Goal: Information Seeking & Learning: Learn about a topic

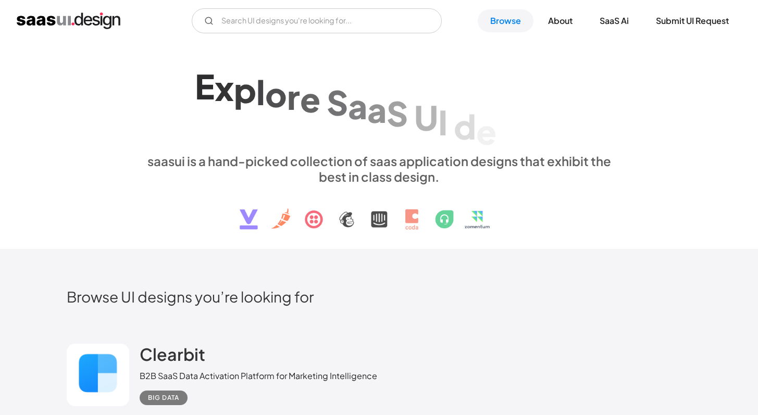
click at [364, 150] on div "E x p l o r e S a a S U I d e s i g n p a t t e r n s & i n t e r a c t i o n s…" at bounding box center [379, 145] width 479 height 186
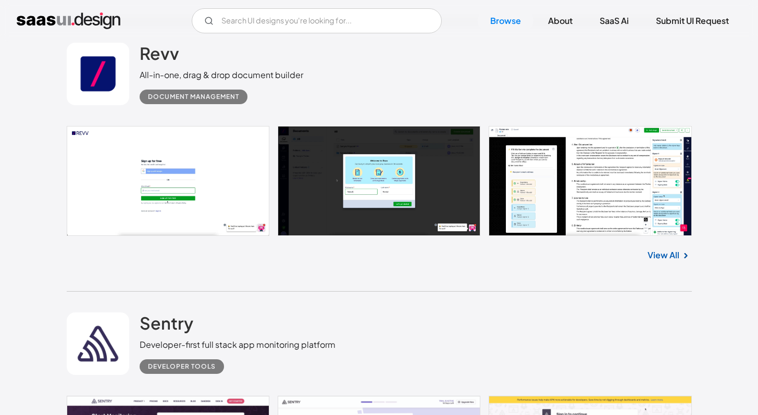
scroll to position [6141, 0]
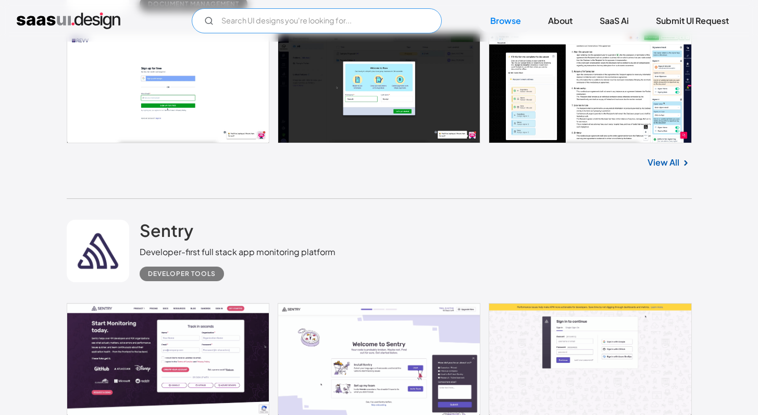
click at [334, 8] on input "Email Form" at bounding box center [317, 20] width 250 height 25
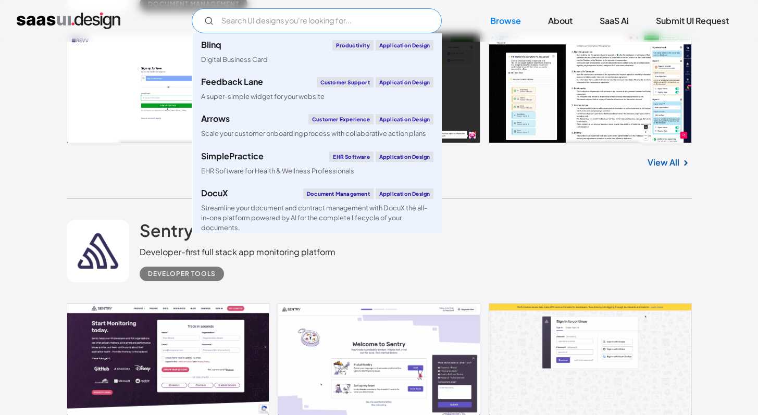
scroll to position [374, 0]
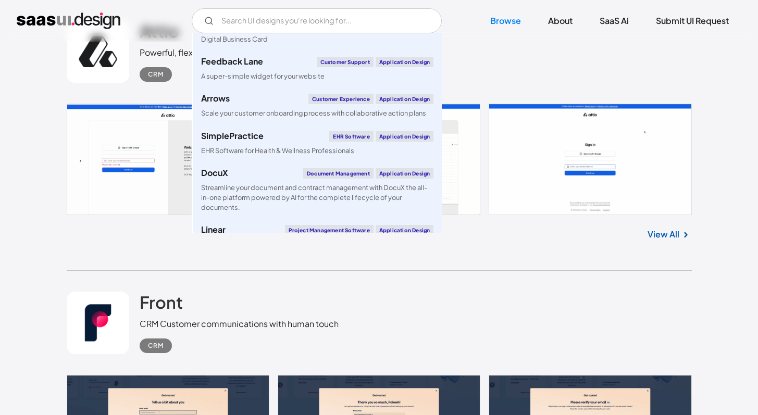
click at [286, 298] on div "Front CRM Customer communications with human touch CRM" at bounding box center [239, 322] width 199 height 61
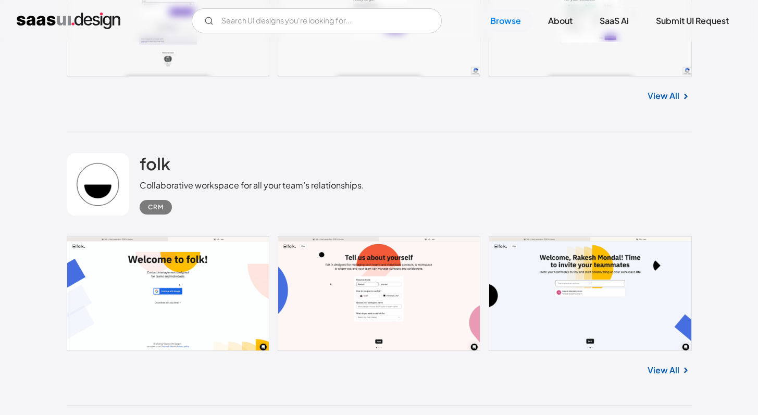
scroll to position [3132, 0]
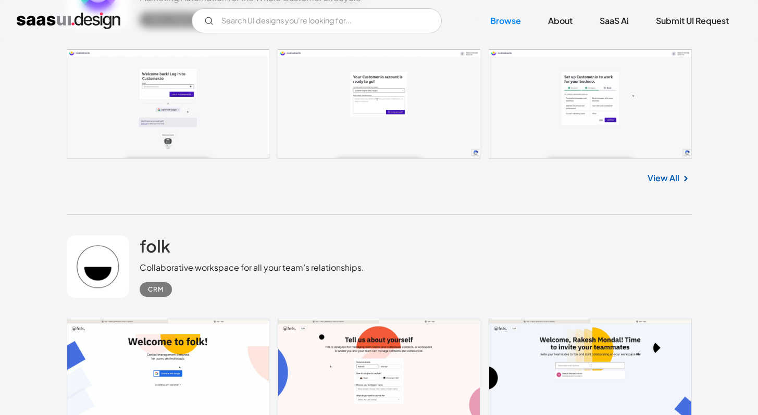
click at [83, 20] on img "home" at bounding box center [69, 21] width 104 height 17
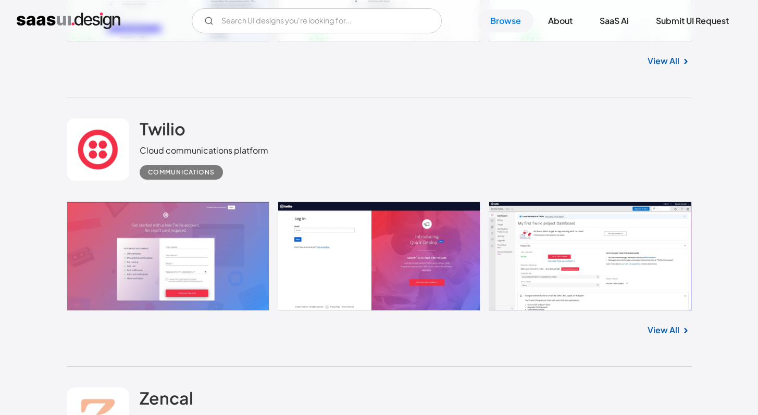
scroll to position [8229, 0]
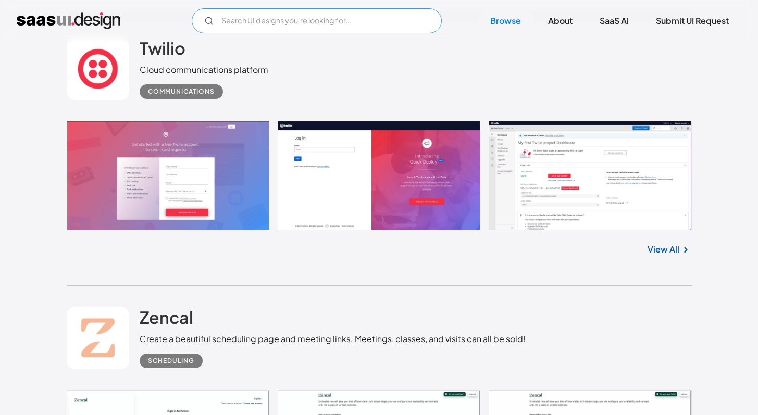
click at [275, 17] on input "Email Form" at bounding box center [317, 20] width 250 height 25
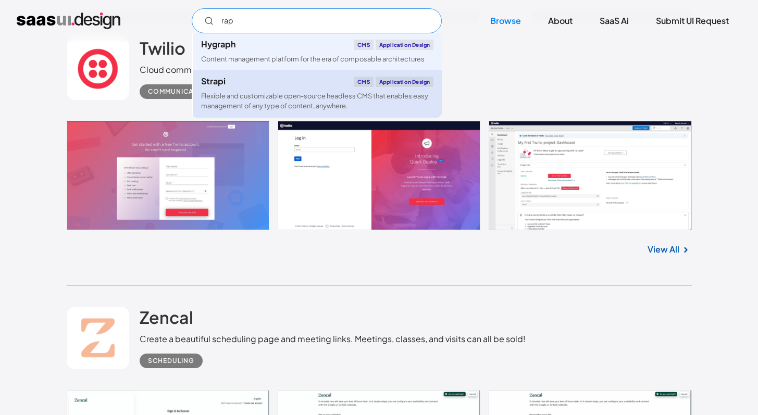
click at [260, 85] on div "Strapi CMS Application Design" at bounding box center [317, 82] width 232 height 10
type input "rap"
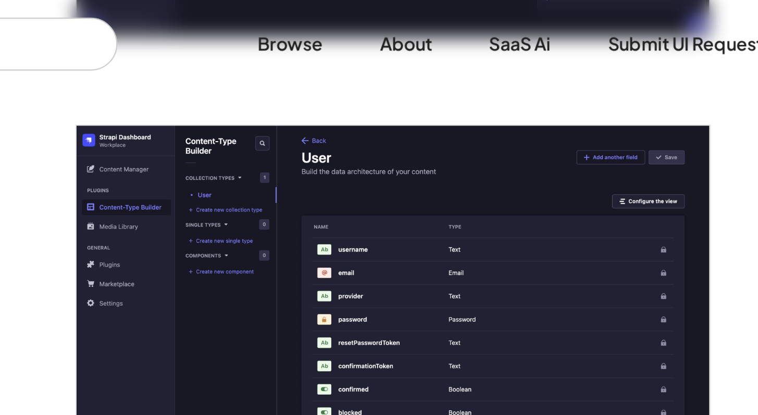
scroll to position [635, 0]
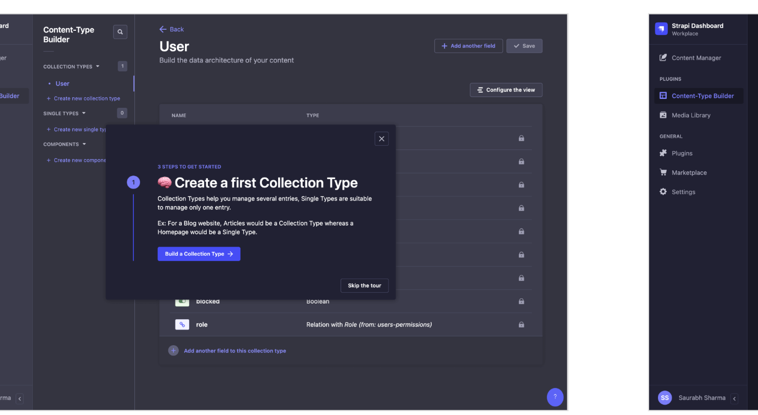
click at [321, 114] on img "open lightbox" at bounding box center [216, 159] width 299 height 187
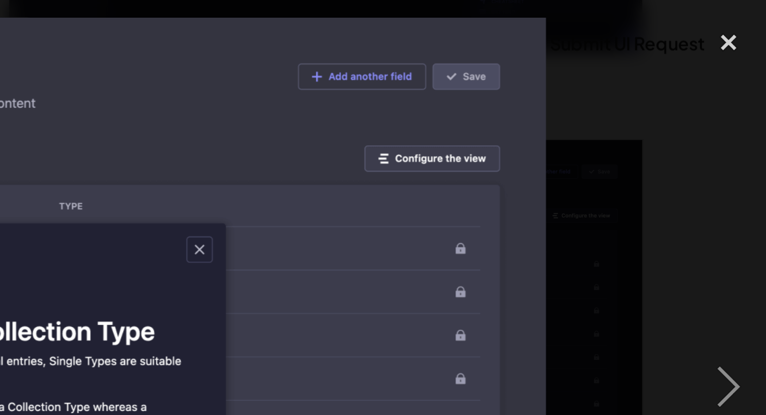
click at [627, 55] on img at bounding box center [383, 182] width 558 height 349
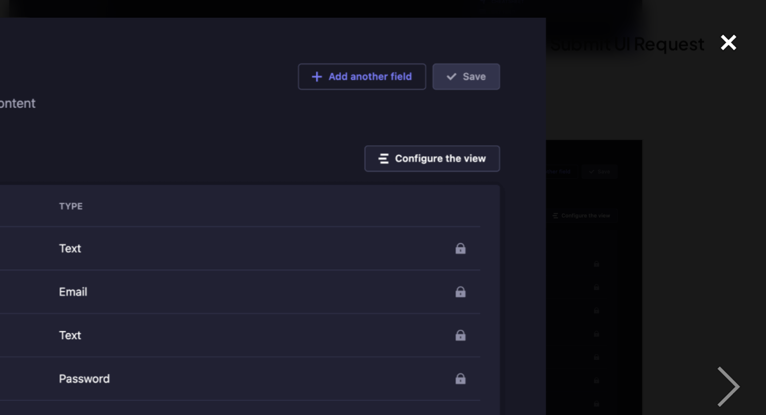
click at [749, 19] on div "close lightbox" at bounding box center [747, 19] width 35 height 23
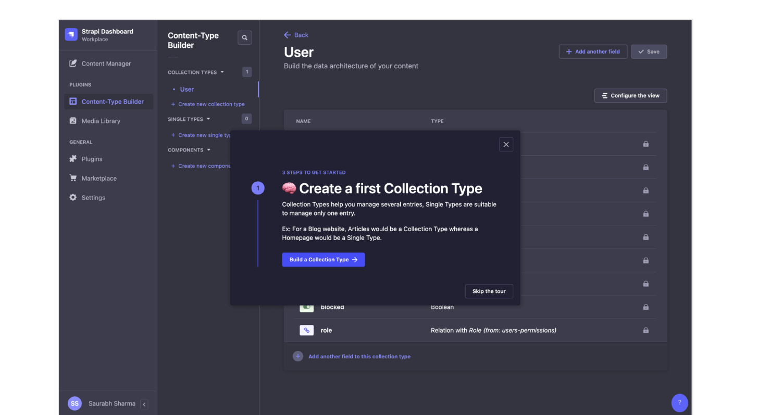
type input "#212133"
click at [277, 125] on img "open lightbox" at bounding box center [216, 159] width 299 height 187
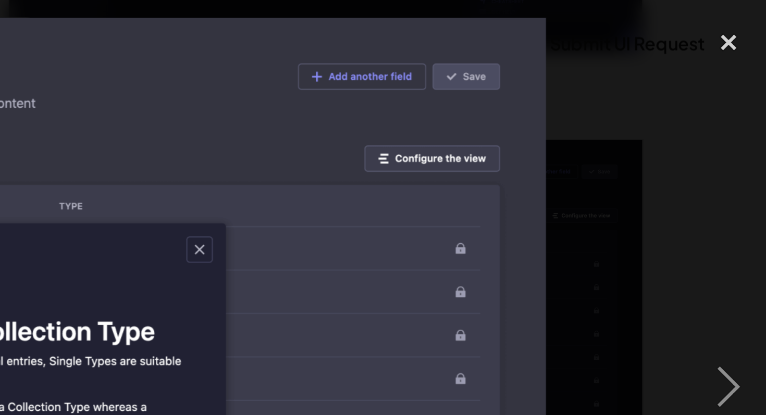
click at [642, 68] on img at bounding box center [383, 182] width 558 height 349
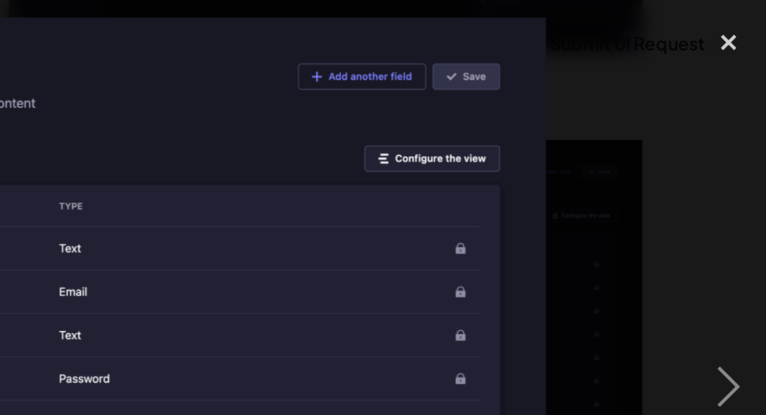
click at [642, 68] on img at bounding box center [383, 182] width 558 height 349
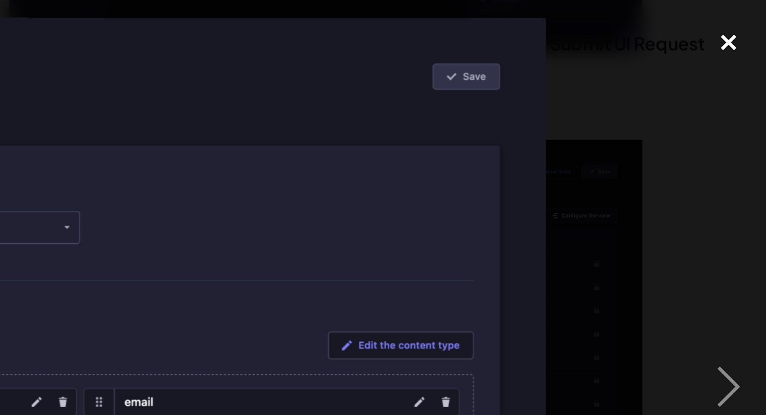
click at [749, 16] on div "close lightbox" at bounding box center [747, 19] width 35 height 23
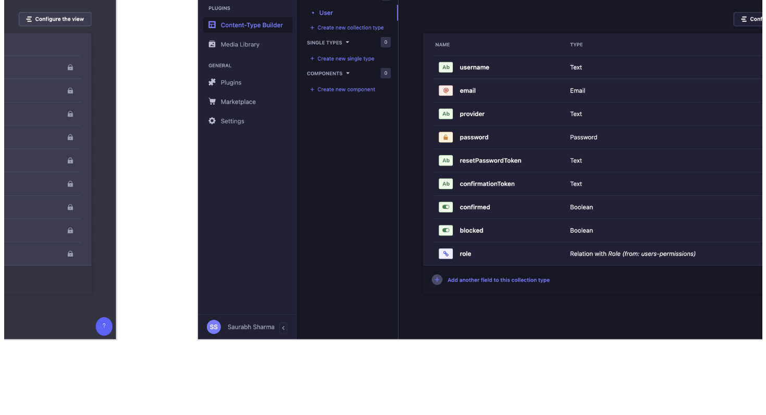
scroll to position [508, 0]
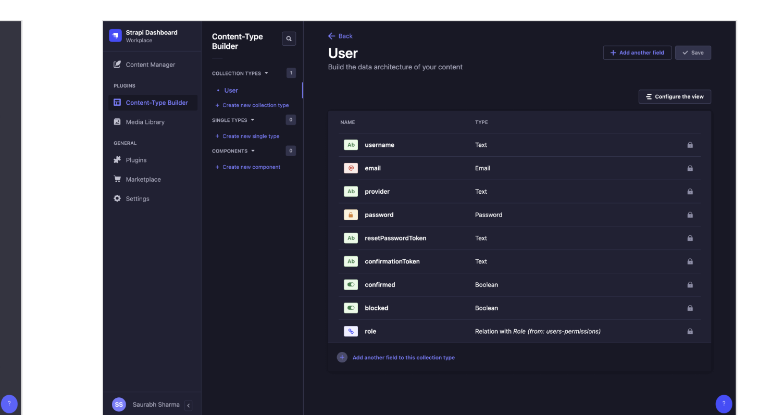
click at [551, 263] on img "open lightbox" at bounding box center [554, 285] width 299 height 187
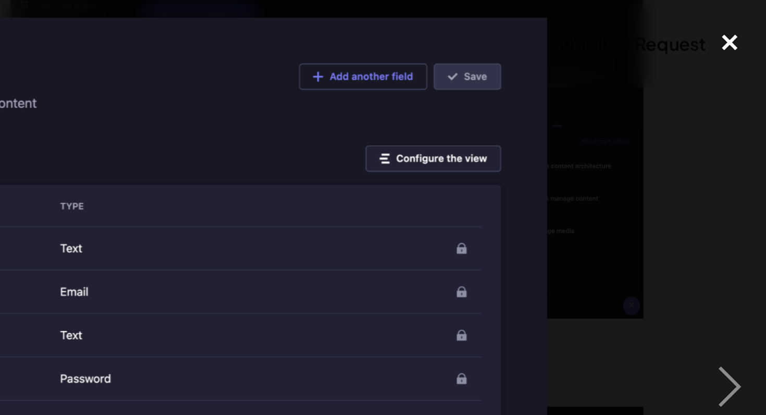
click at [749, 19] on div "close lightbox" at bounding box center [747, 19] width 35 height 23
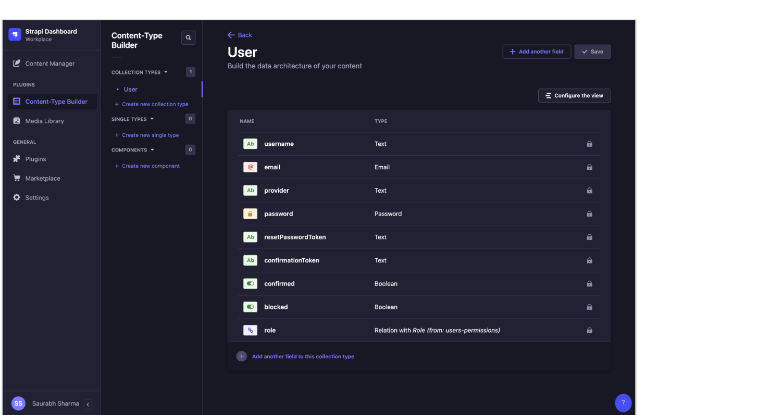
click at [609, 364] on img "open lightbox" at bounding box center [554, 285] width 299 height 187
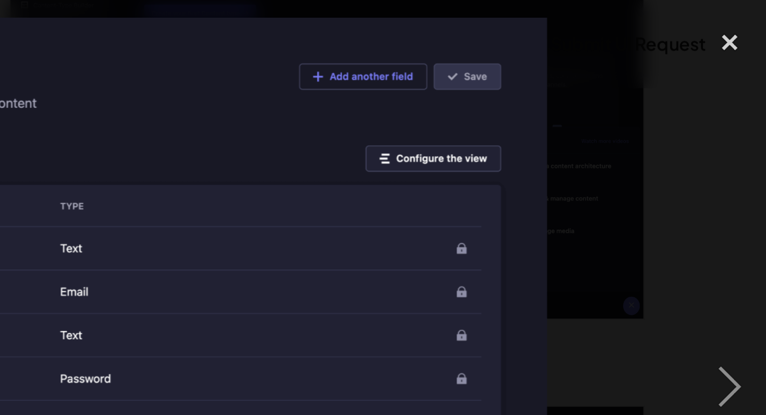
click at [638, 134] on img at bounding box center [383, 182] width 558 height 349
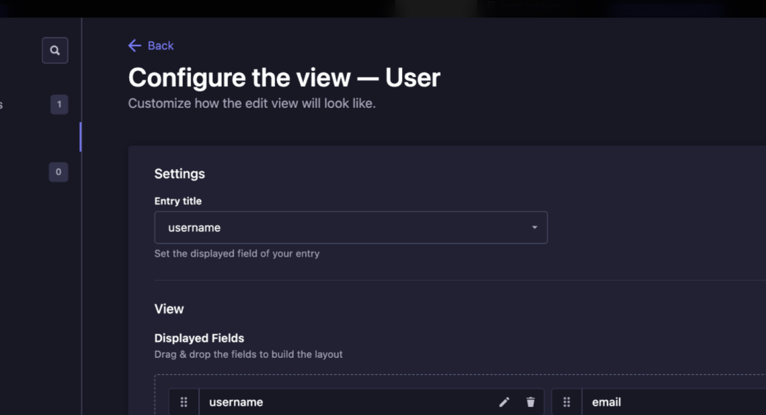
click at [264, 123] on img at bounding box center [383, 182] width 558 height 349
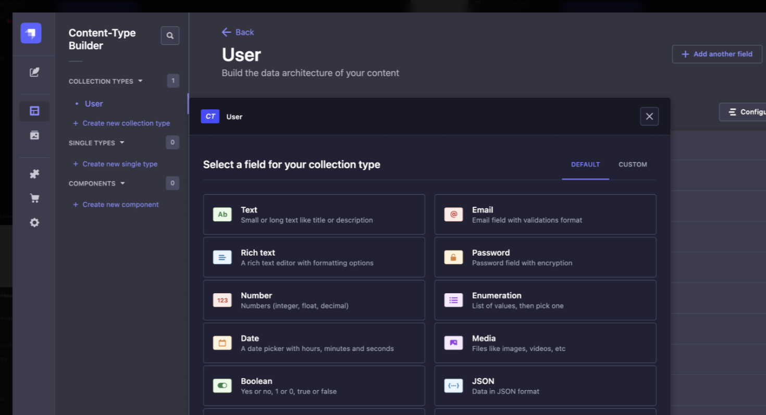
click at [189, 171] on img at bounding box center [383, 182] width 558 height 349
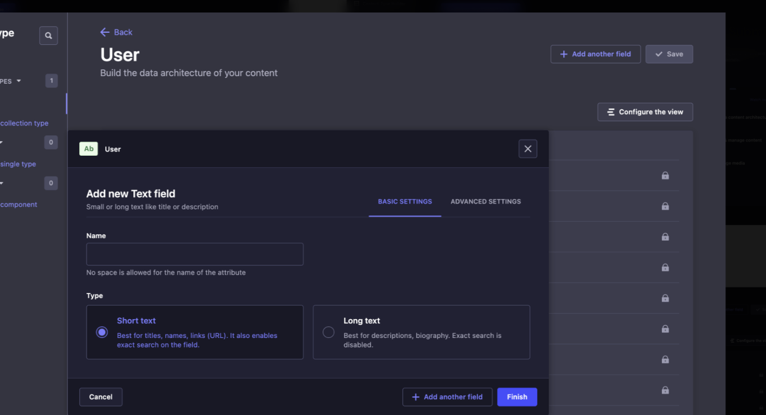
click at [243, 116] on img at bounding box center [383, 182] width 558 height 349
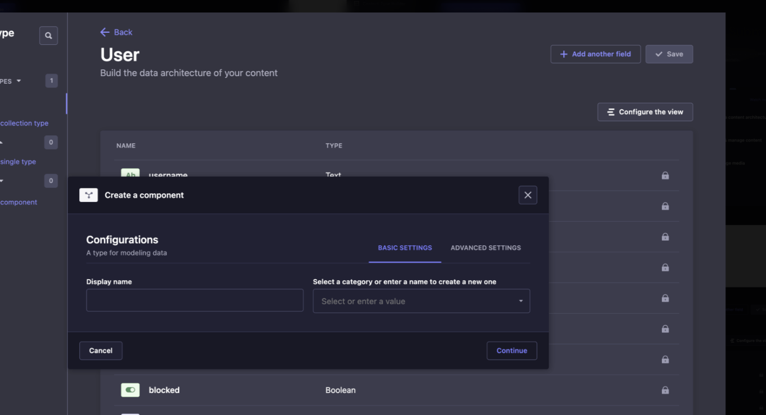
click at [243, 116] on img at bounding box center [383, 182] width 558 height 349
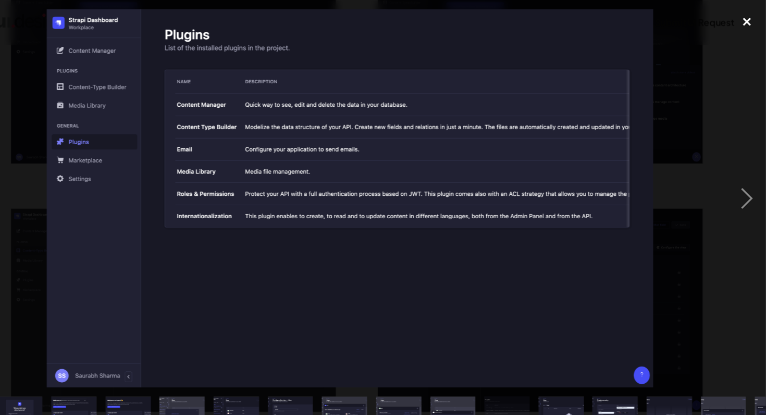
click at [753, 18] on div "close lightbox" at bounding box center [747, 19] width 35 height 23
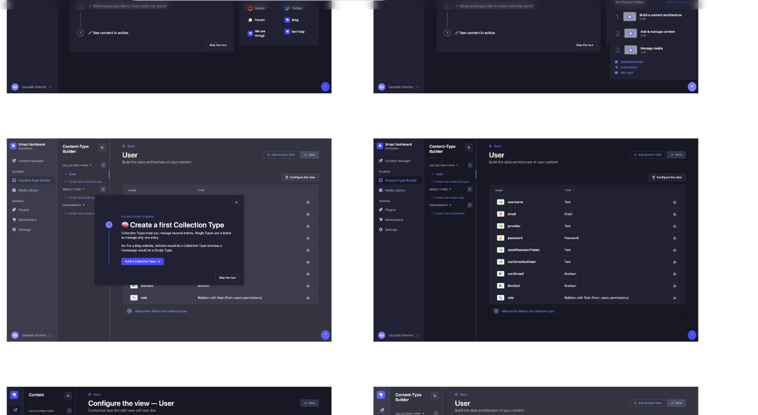
scroll to position [614, 0]
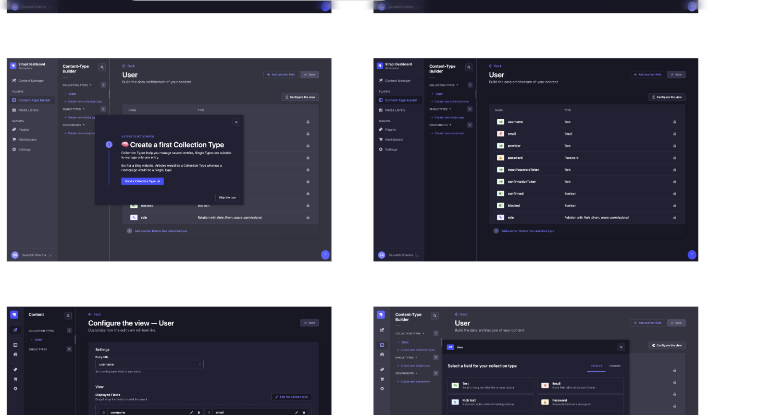
click at [612, 214] on img "open lightbox" at bounding box center [554, 179] width 299 height 187
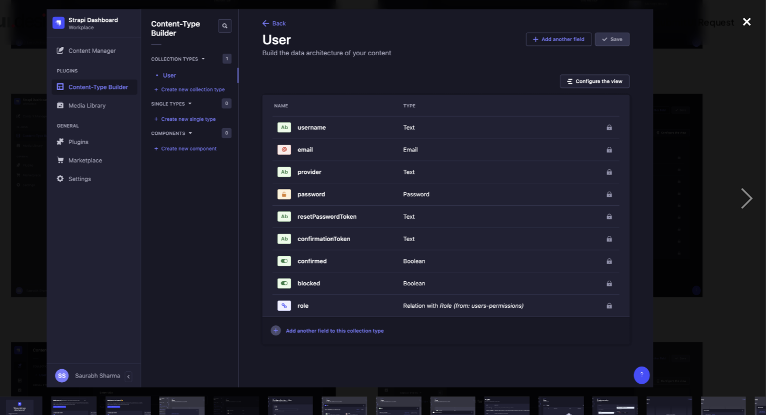
click at [749, 18] on div "close lightbox" at bounding box center [747, 19] width 35 height 23
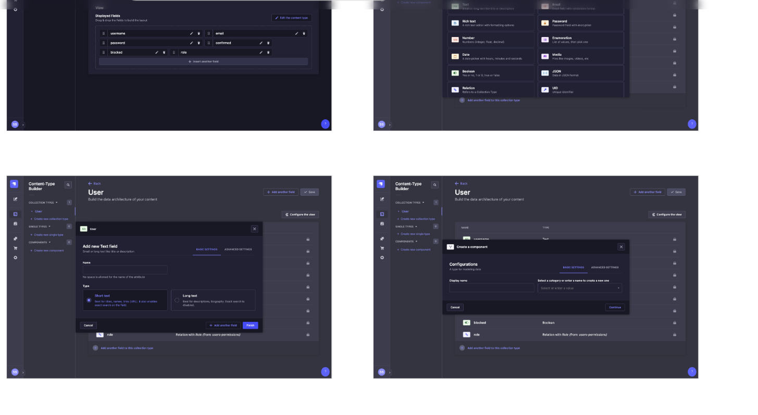
scroll to position [1020, 0]
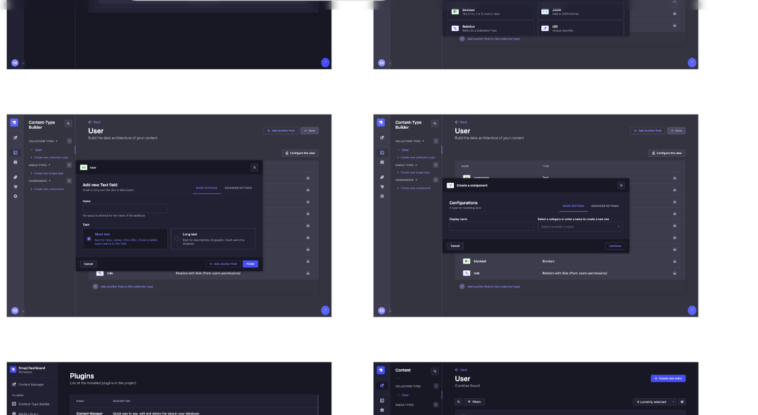
click at [503, 257] on img "open lightbox" at bounding box center [554, 231] width 299 height 187
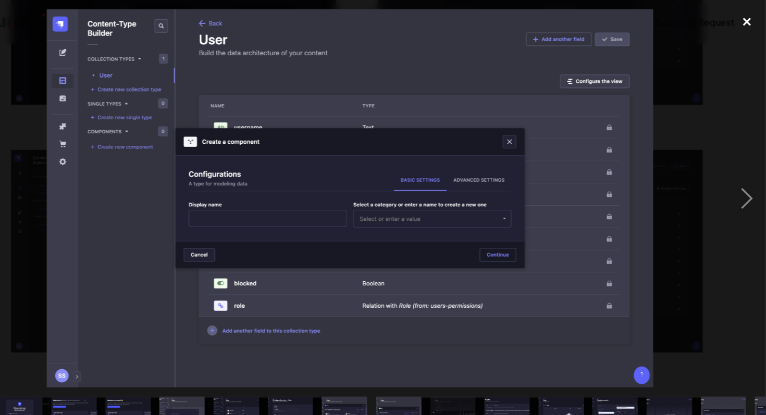
click at [750, 14] on div "close lightbox" at bounding box center [747, 19] width 35 height 23
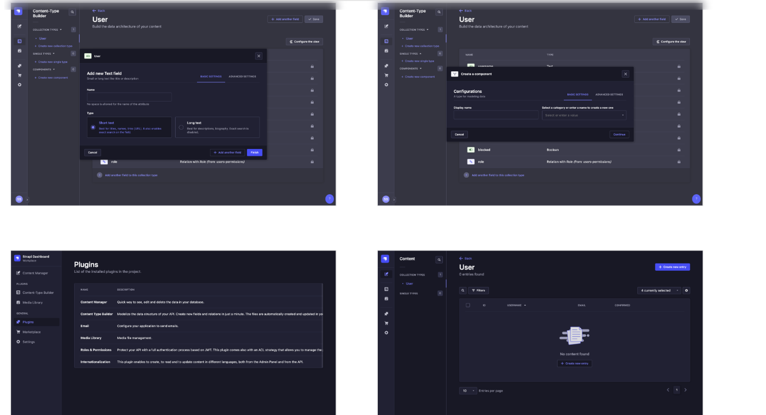
scroll to position [1320, 0]
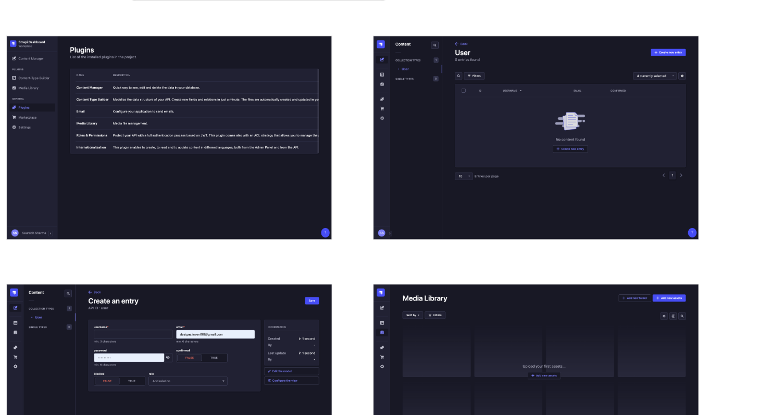
click at [476, 194] on img "open lightbox" at bounding box center [554, 159] width 299 height 187
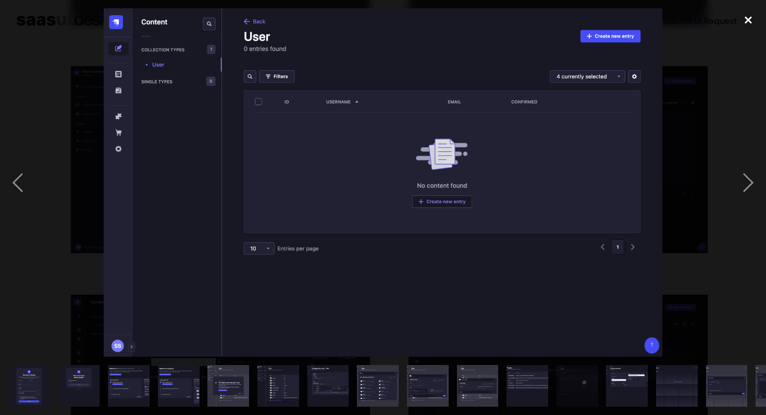
click at [754, 19] on div "close lightbox" at bounding box center [747, 19] width 35 height 23
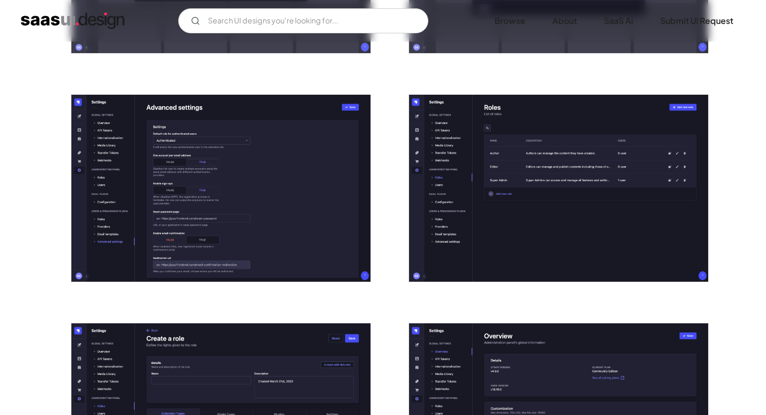
scroll to position [1979, 0]
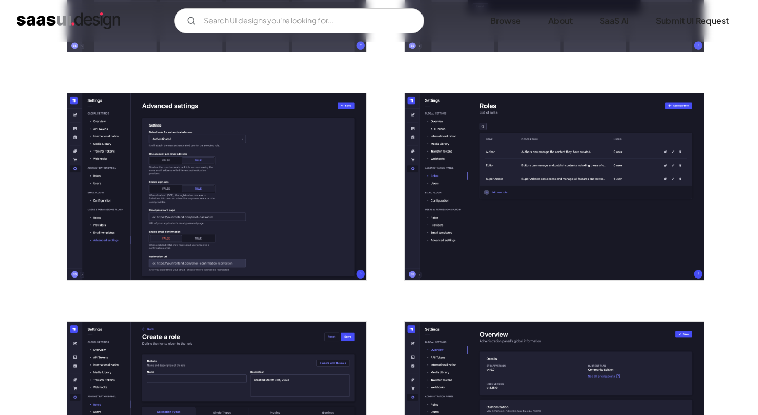
click at [578, 150] on img "open lightbox" at bounding box center [554, 186] width 299 height 187
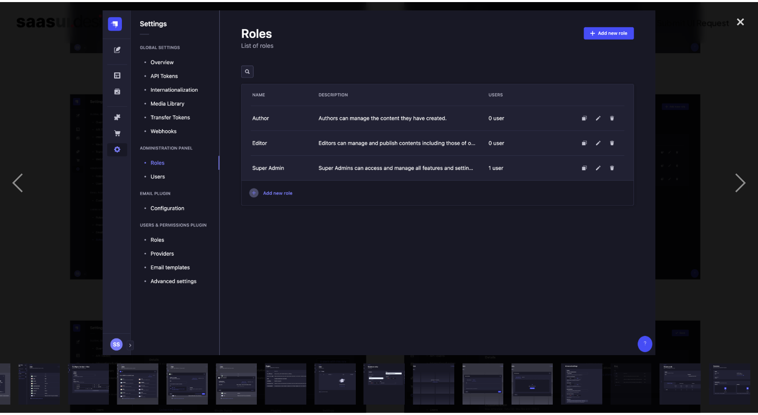
scroll to position [0, 239]
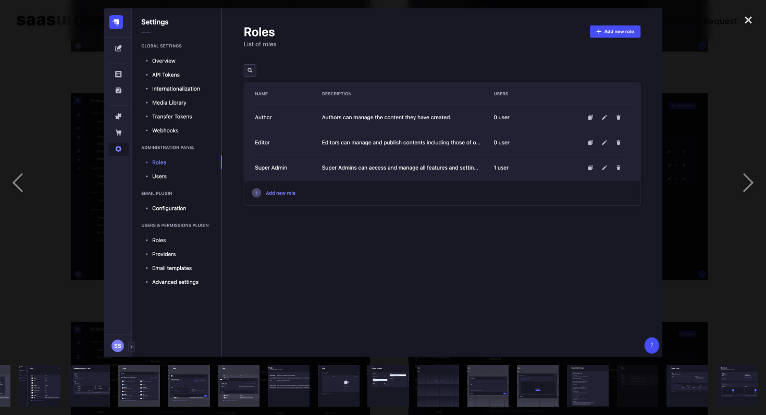
drag, startPoint x: 296, startPoint y: 42, endPoint x: 236, endPoint y: 33, distance: 60.6
click at [236, 33] on img at bounding box center [383, 182] width 558 height 349
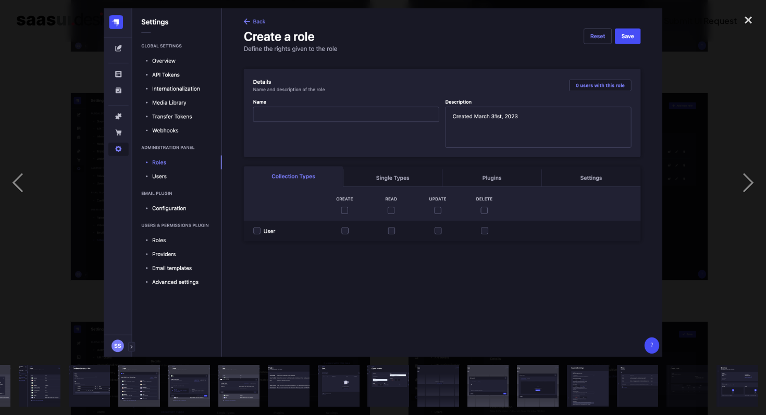
click at [397, 56] on div at bounding box center [383, 182] width 766 height 349
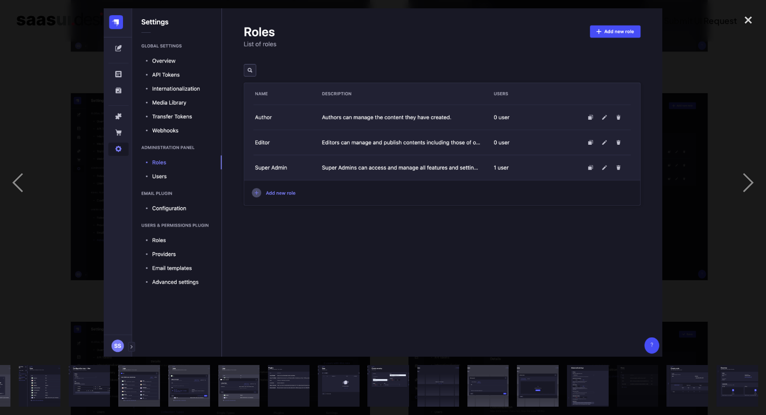
click at [745, 174] on div "next image" at bounding box center [747, 182] width 35 height 349
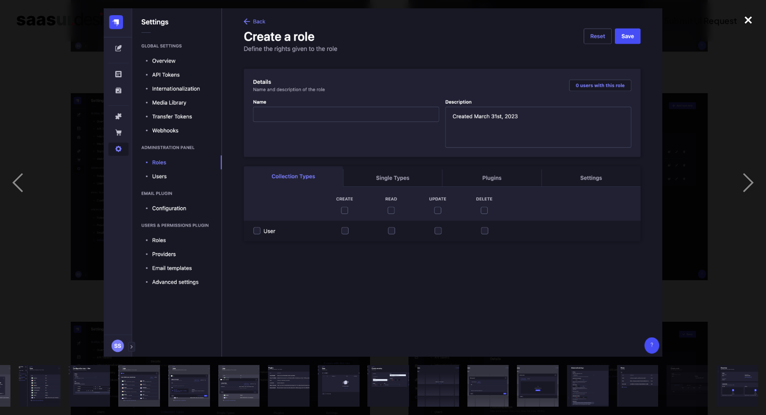
click at [751, 18] on div "close lightbox" at bounding box center [747, 19] width 35 height 23
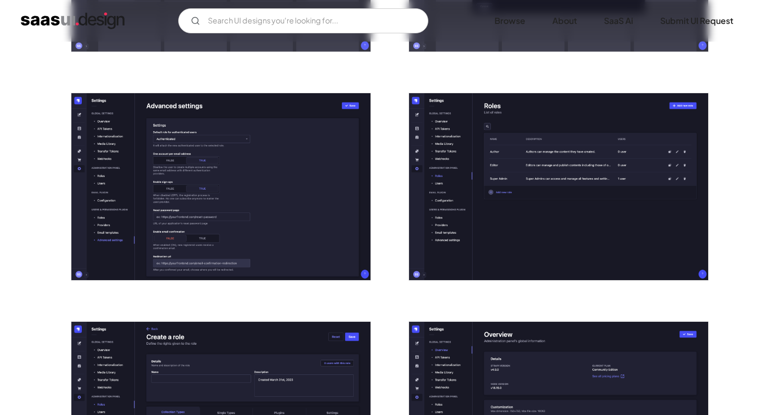
scroll to position [1969, 0]
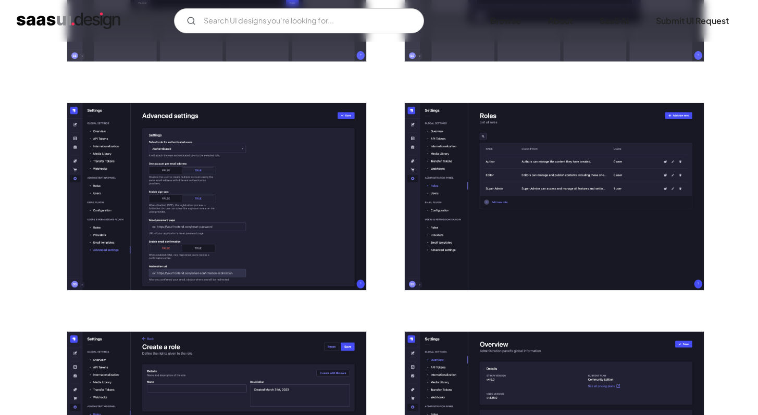
click at [224, 198] on img "open lightbox" at bounding box center [216, 196] width 299 height 187
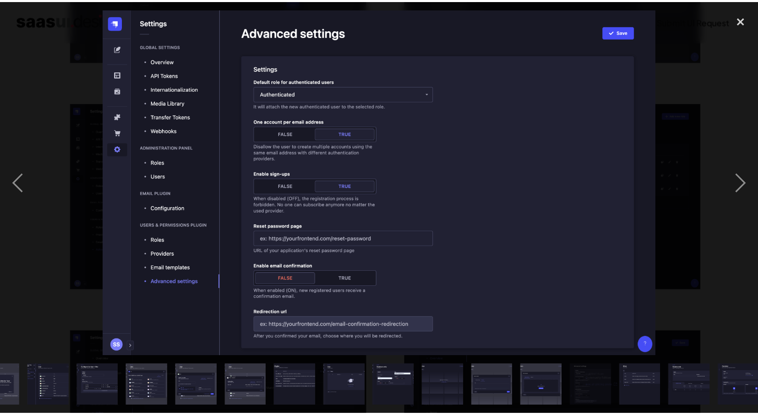
scroll to position [0, 239]
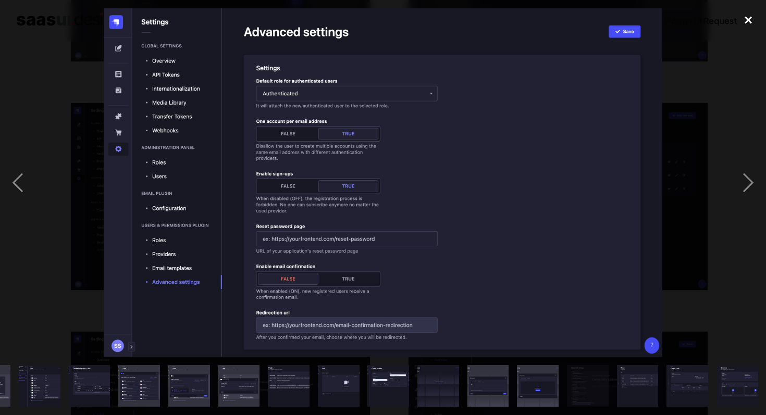
click at [750, 16] on div "close lightbox" at bounding box center [747, 19] width 35 height 23
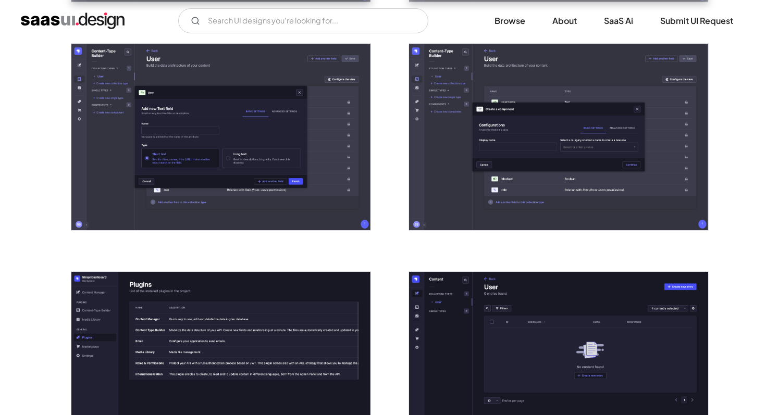
scroll to position [1186, 0]
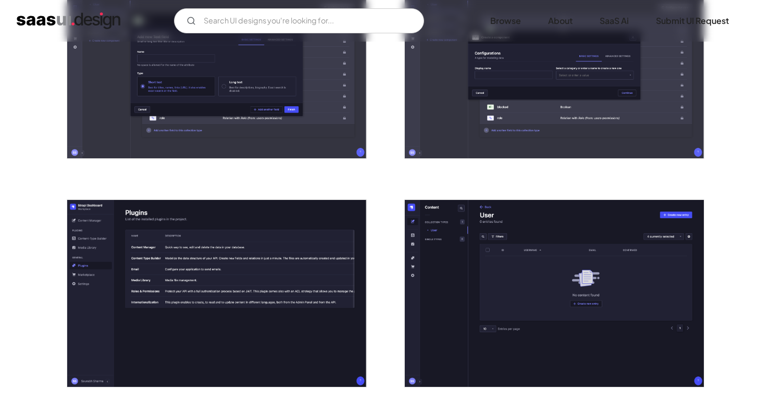
click at [220, 333] on img "open lightbox" at bounding box center [216, 293] width 299 height 187
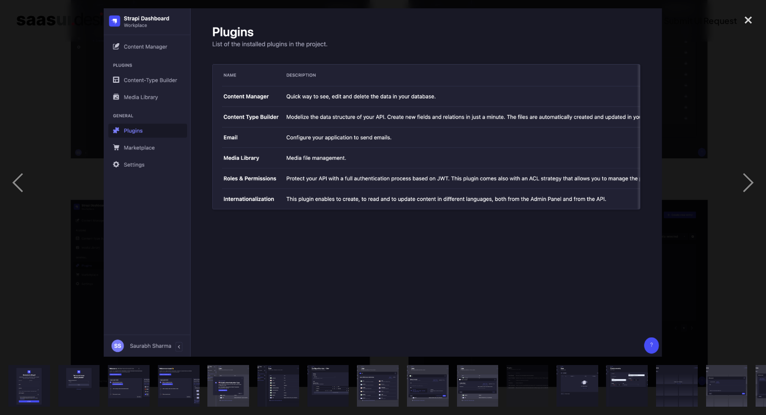
click at [647, 152] on img at bounding box center [383, 182] width 558 height 349
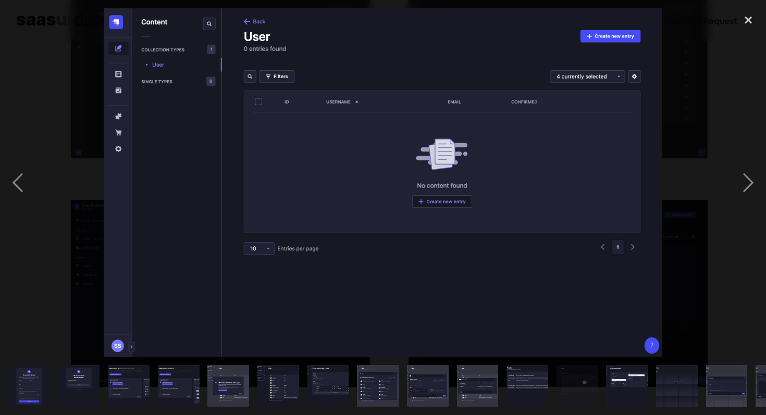
click at [647, 152] on img at bounding box center [383, 182] width 558 height 349
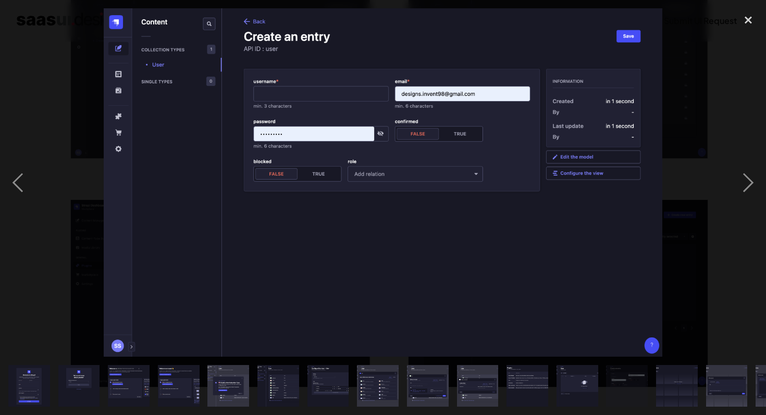
click at [140, 172] on img at bounding box center [383, 182] width 558 height 349
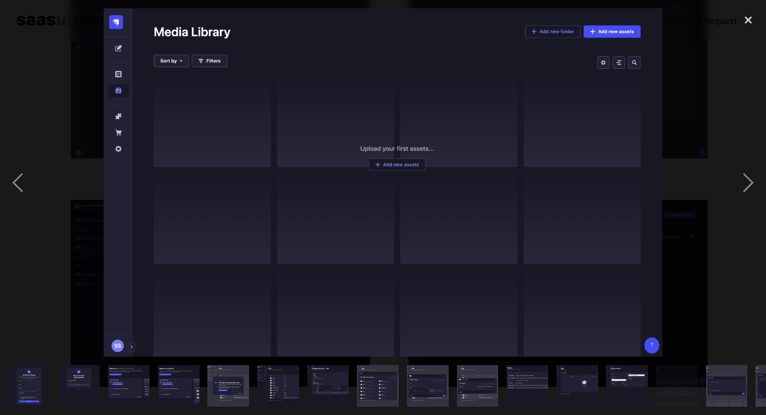
click at [318, 209] on img at bounding box center [383, 182] width 558 height 349
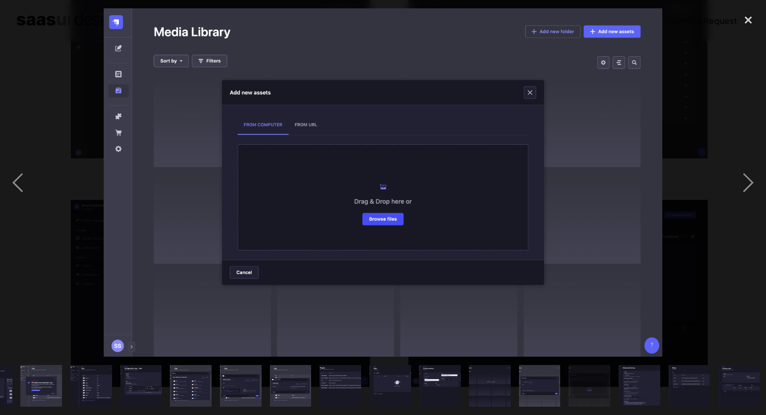
scroll to position [0, 239]
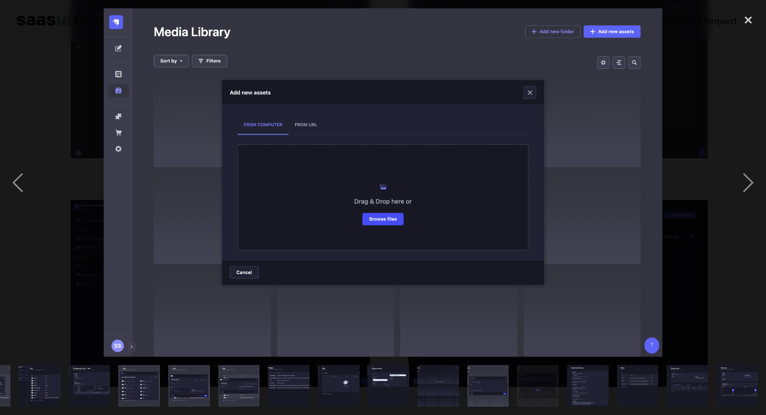
click at [180, 214] on img at bounding box center [383, 182] width 558 height 349
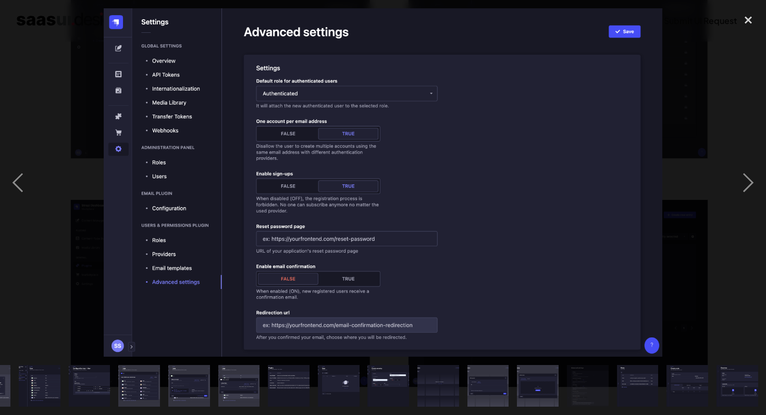
click at [180, 214] on img at bounding box center [383, 182] width 558 height 349
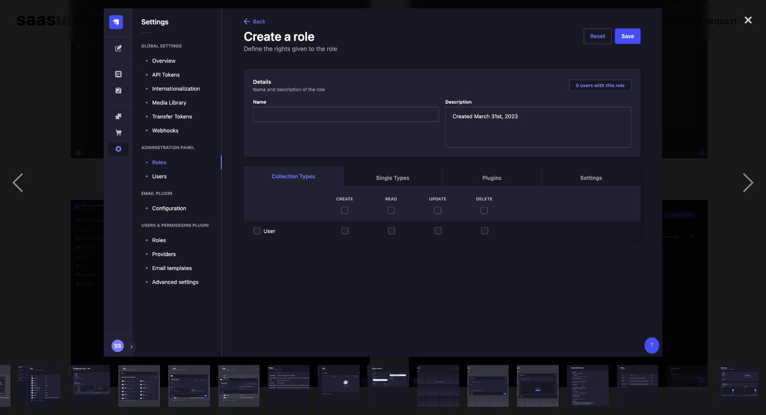
click at [180, 214] on img at bounding box center [383, 182] width 558 height 349
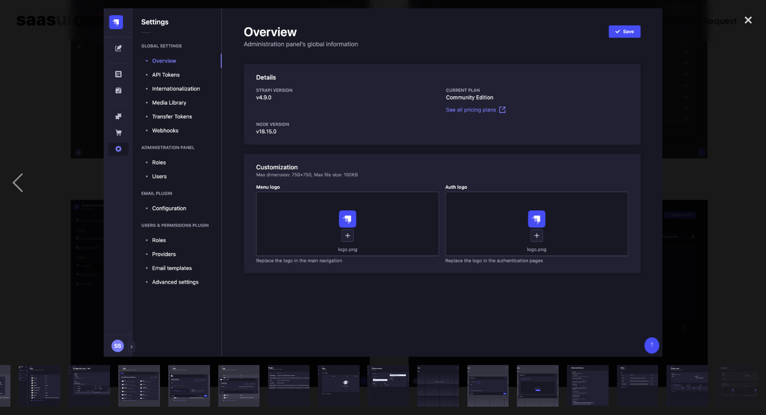
click at [180, 214] on img at bounding box center [383, 182] width 558 height 349
click at [753, 24] on div "close lightbox" at bounding box center [747, 19] width 35 height 23
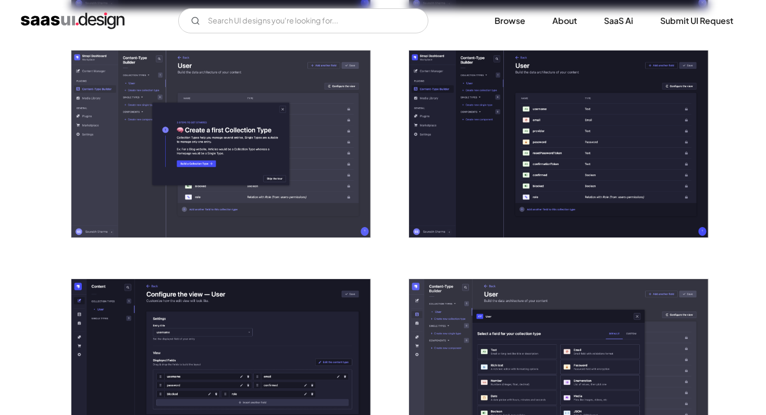
scroll to position [613, 0]
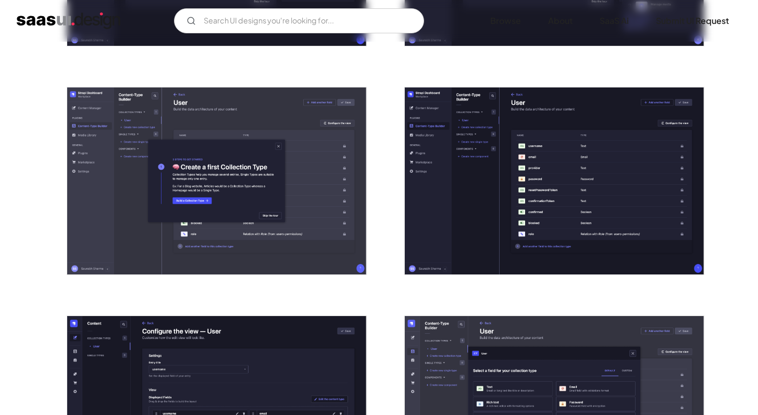
click at [500, 226] on img "open lightbox" at bounding box center [554, 181] width 299 height 187
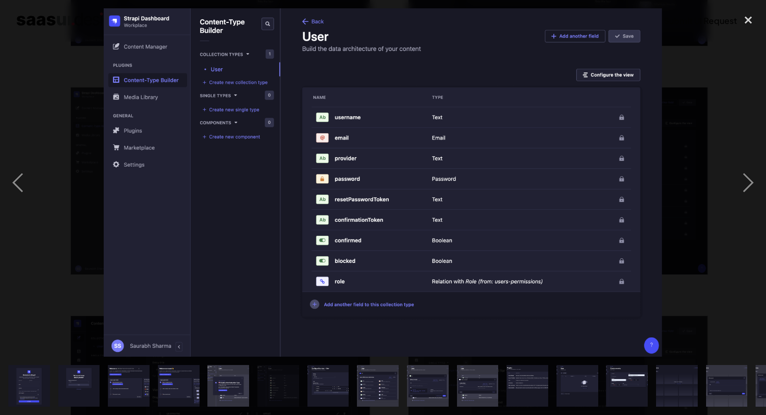
click at [545, 193] on img at bounding box center [383, 182] width 558 height 349
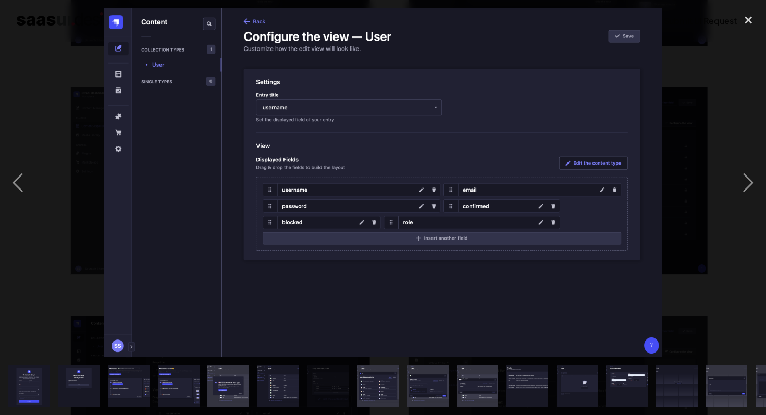
click at [545, 193] on img at bounding box center [383, 182] width 558 height 349
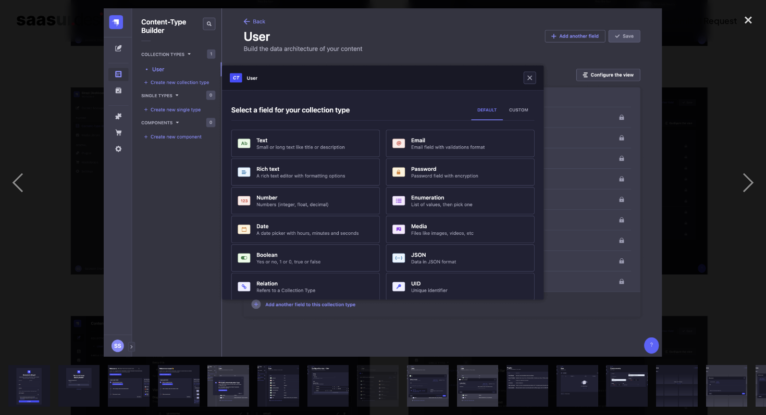
click at [198, 178] on img at bounding box center [383, 182] width 558 height 349
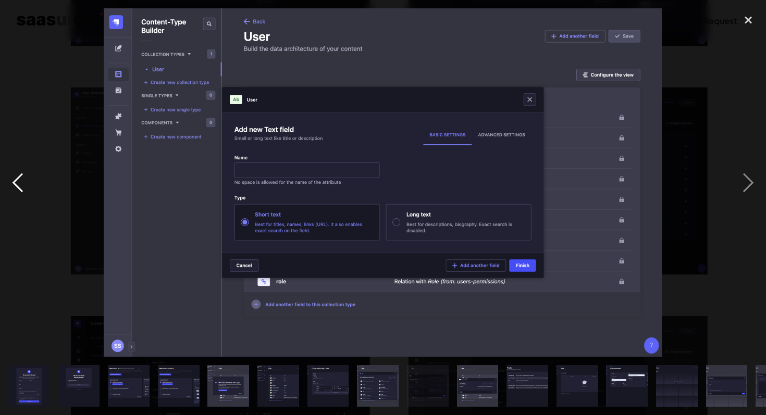
click at [19, 176] on div "previous image" at bounding box center [17, 182] width 35 height 349
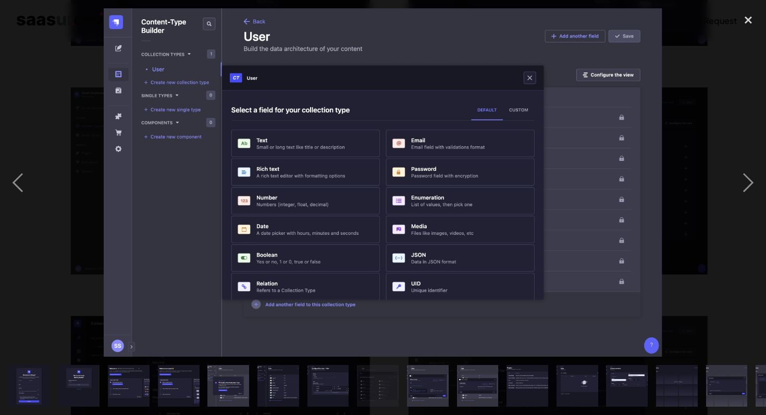
click at [607, 195] on img at bounding box center [383, 182] width 558 height 349
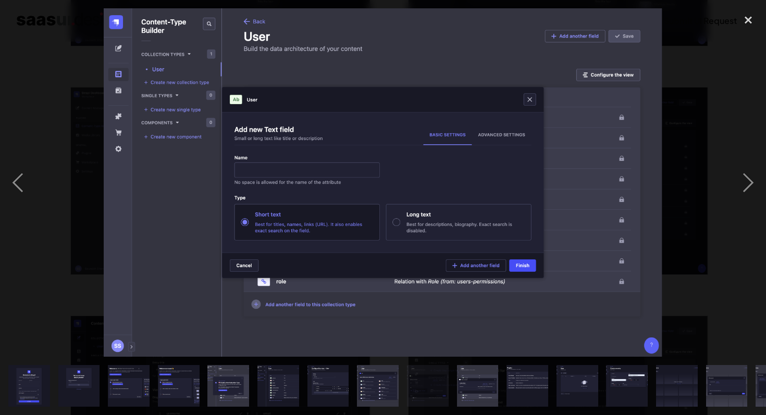
click at [607, 195] on img at bounding box center [383, 182] width 558 height 349
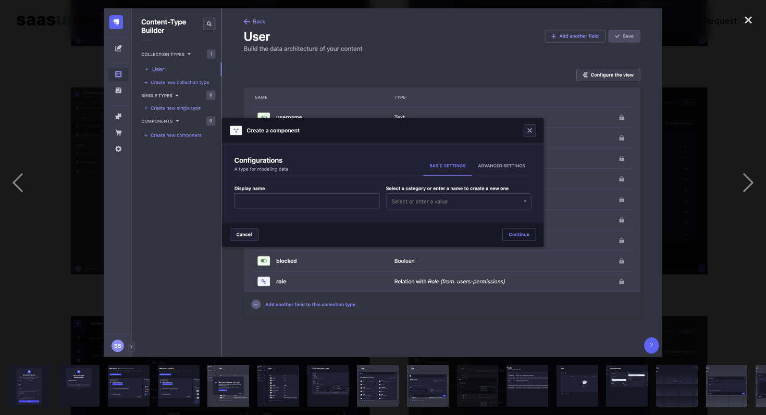
click at [607, 195] on img at bounding box center [383, 182] width 558 height 349
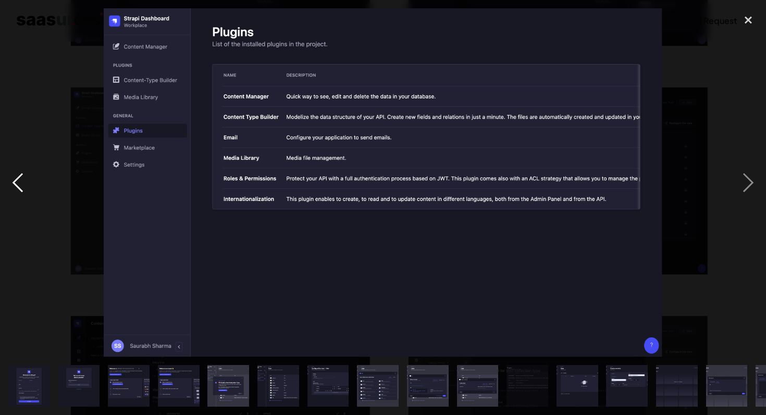
click at [11, 177] on div "previous image" at bounding box center [17, 182] width 35 height 349
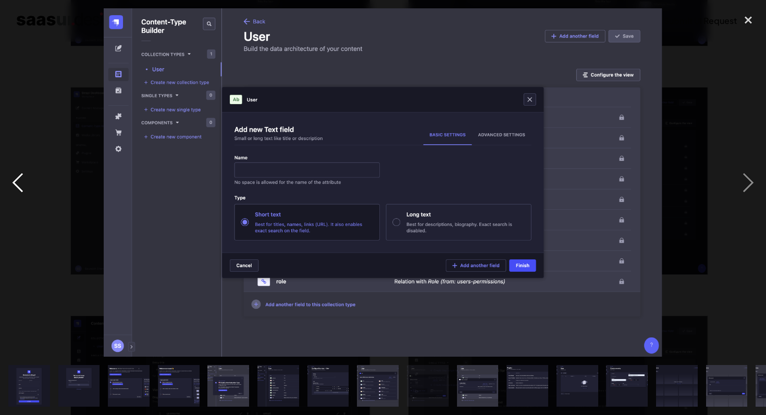
click at [11, 177] on div "previous image" at bounding box center [17, 182] width 35 height 349
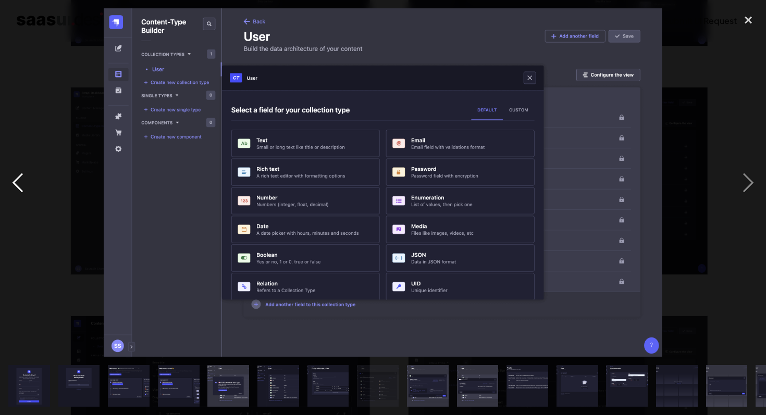
click at [11, 177] on div "previous image" at bounding box center [17, 182] width 35 height 349
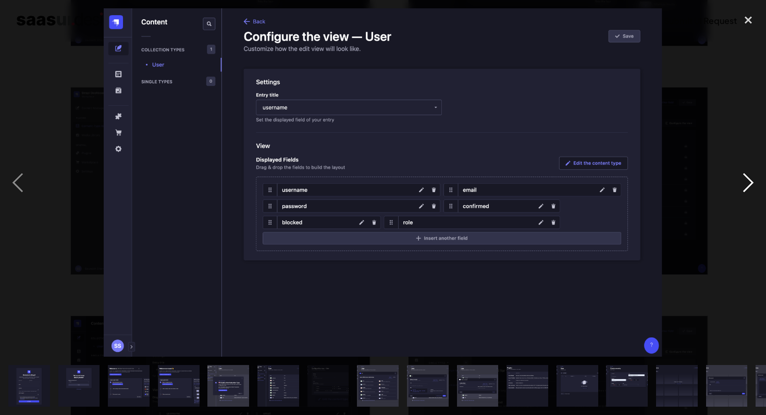
click at [743, 173] on div "next image" at bounding box center [747, 182] width 35 height 349
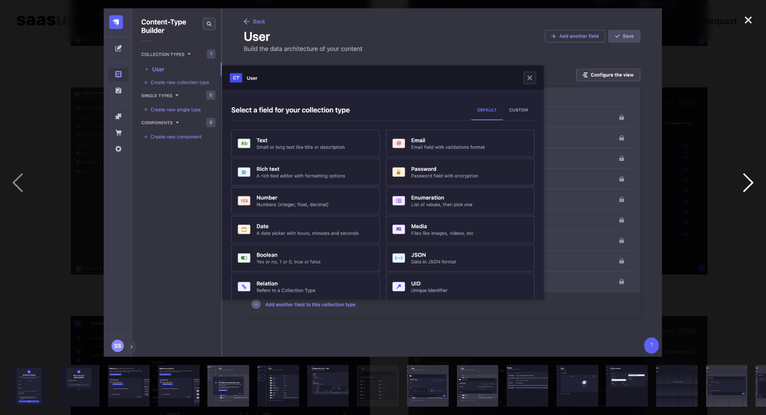
click at [749, 179] on div "next image" at bounding box center [747, 182] width 35 height 349
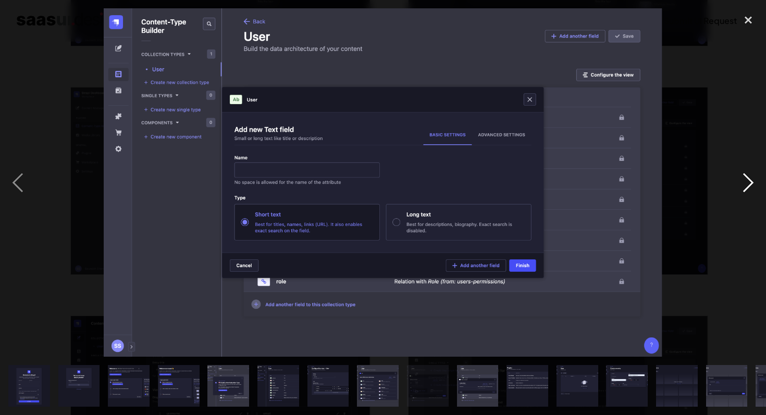
click at [749, 179] on div "next image" at bounding box center [747, 182] width 35 height 349
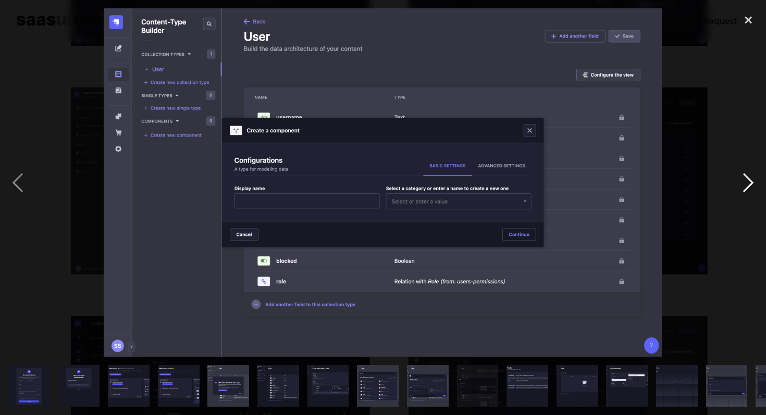
click at [749, 179] on div "next image" at bounding box center [747, 182] width 35 height 349
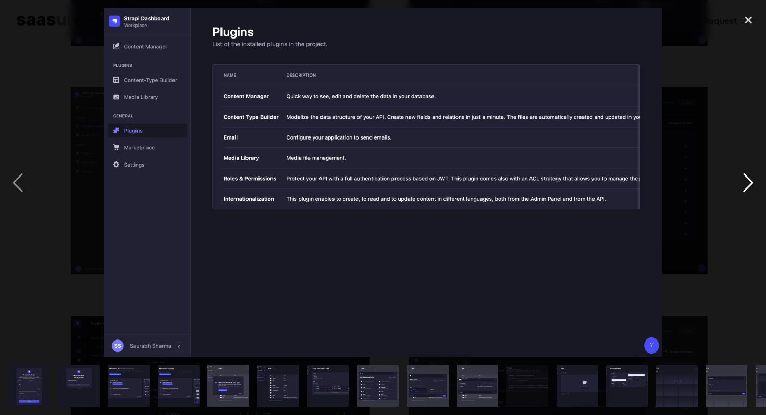
click at [749, 179] on div "next image" at bounding box center [747, 182] width 35 height 349
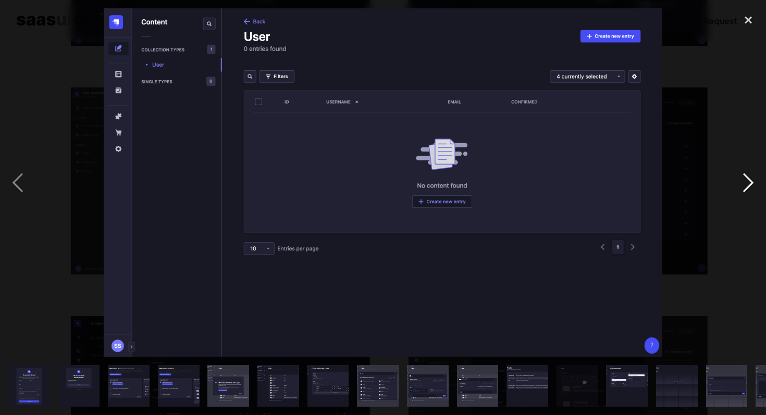
click at [749, 179] on div "next image" at bounding box center [747, 182] width 35 height 349
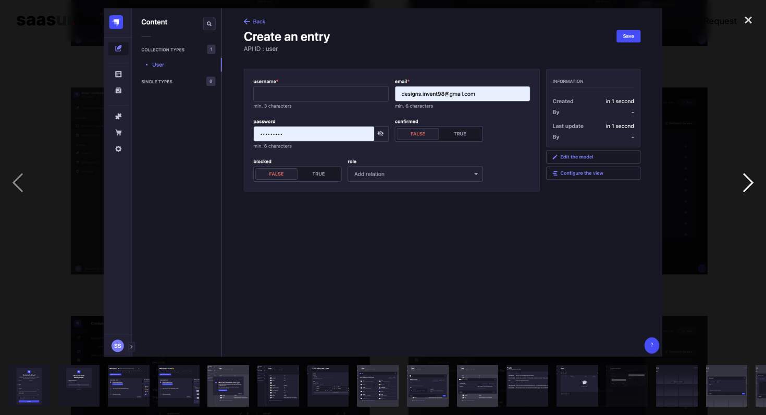
click at [749, 179] on div "next image" at bounding box center [747, 182] width 35 height 349
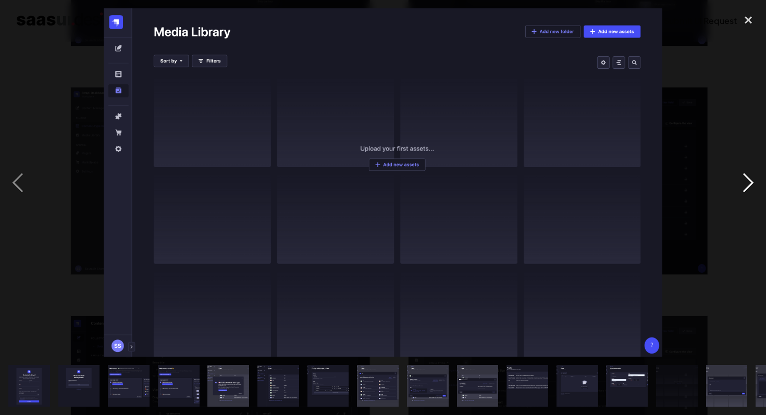
click at [749, 179] on div "next image" at bounding box center [747, 182] width 35 height 349
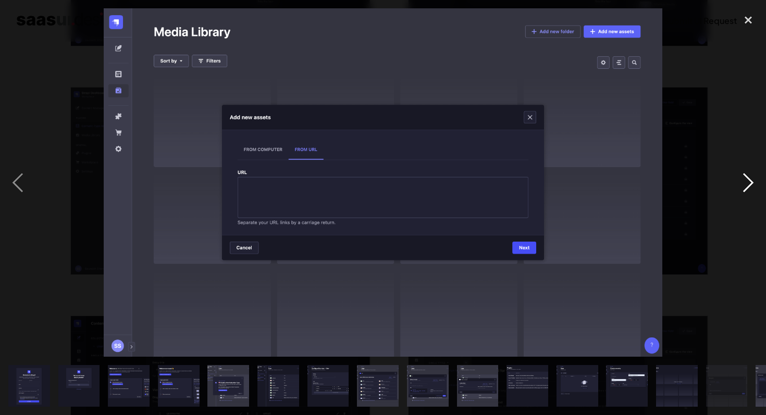
click at [749, 179] on div "next image" at bounding box center [747, 182] width 35 height 349
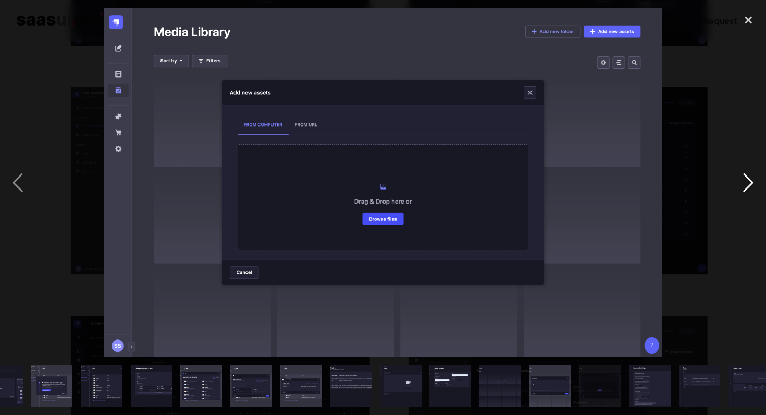
scroll to position [0, 239]
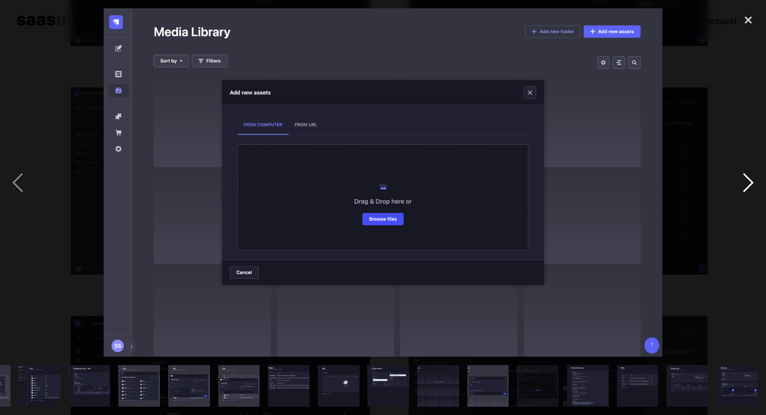
click at [749, 179] on div "next image" at bounding box center [747, 182] width 35 height 349
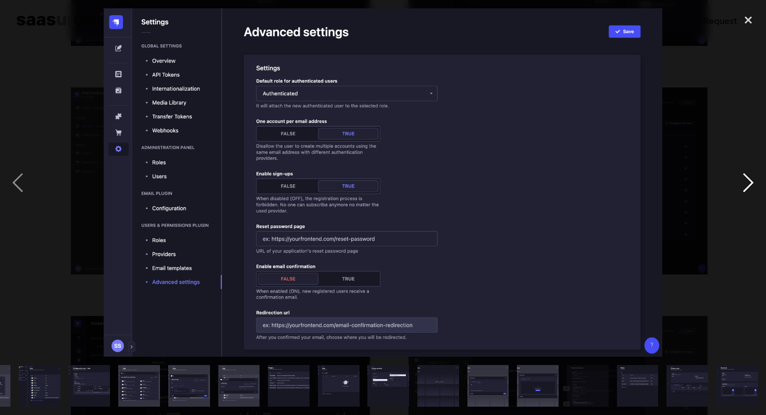
click at [749, 179] on div "next image" at bounding box center [747, 182] width 35 height 349
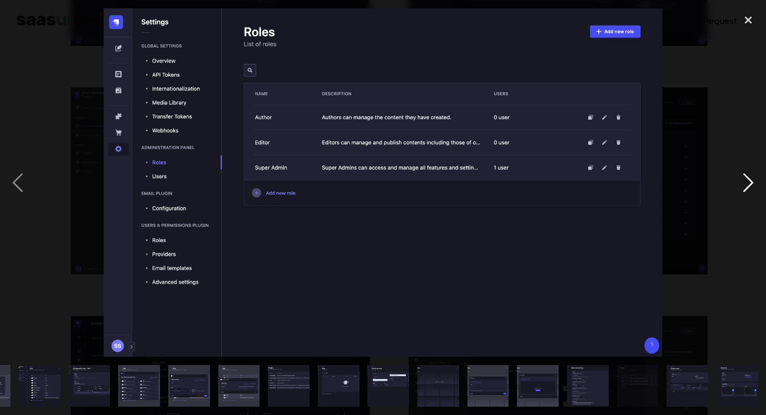
click at [749, 179] on div "next image" at bounding box center [747, 182] width 35 height 349
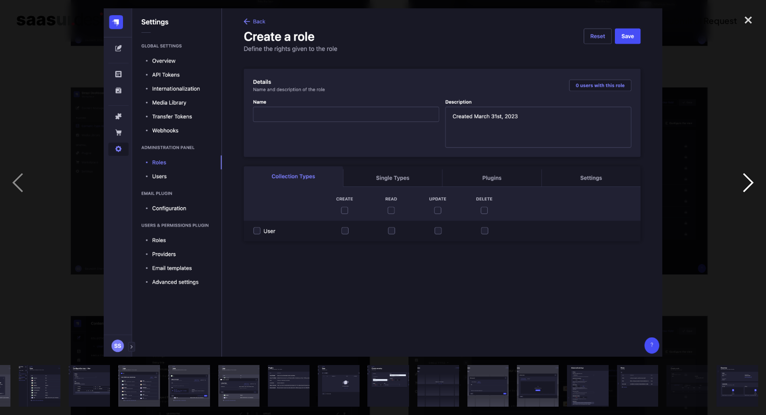
click at [749, 179] on div "next image" at bounding box center [747, 182] width 35 height 349
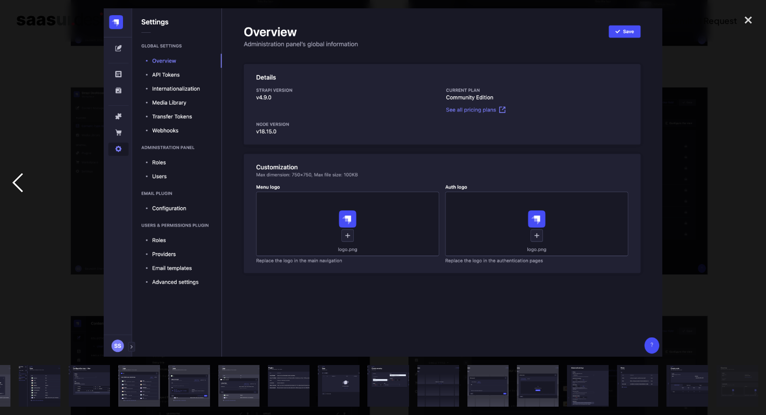
click at [12, 178] on div "previous image" at bounding box center [17, 182] width 35 height 349
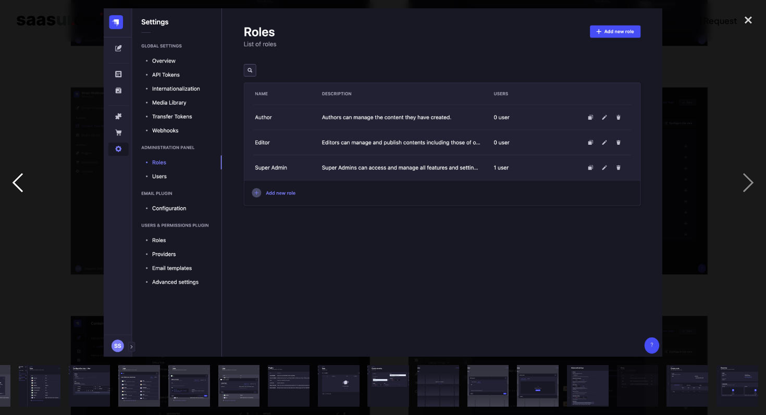
click at [12, 178] on div "previous image" at bounding box center [17, 182] width 35 height 349
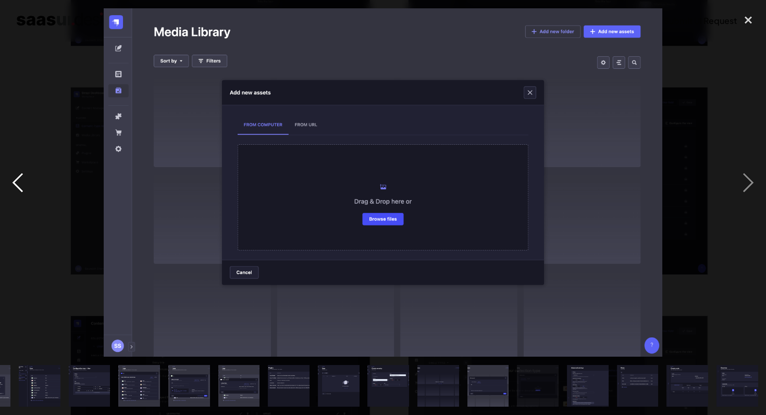
click at [12, 178] on div "previous image" at bounding box center [17, 182] width 35 height 349
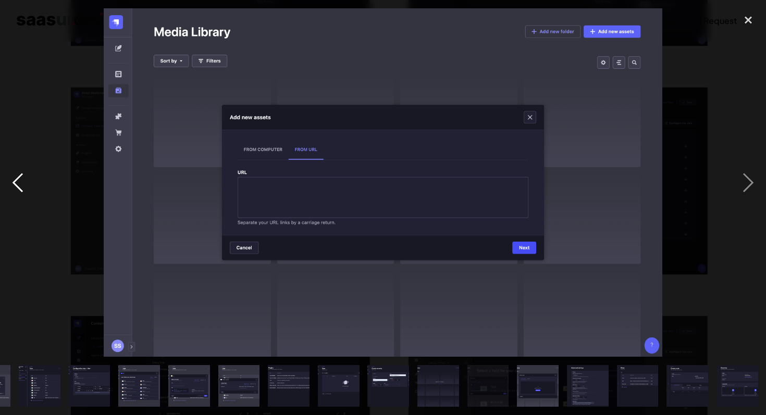
click at [12, 178] on div "previous image" at bounding box center [17, 182] width 35 height 349
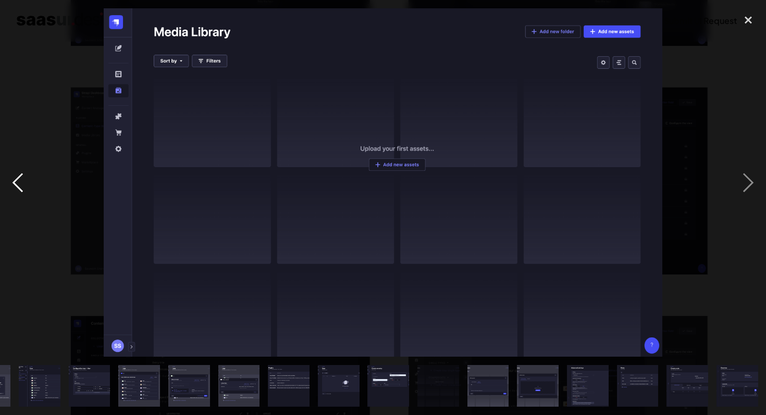
click at [12, 178] on div "previous image" at bounding box center [17, 182] width 35 height 349
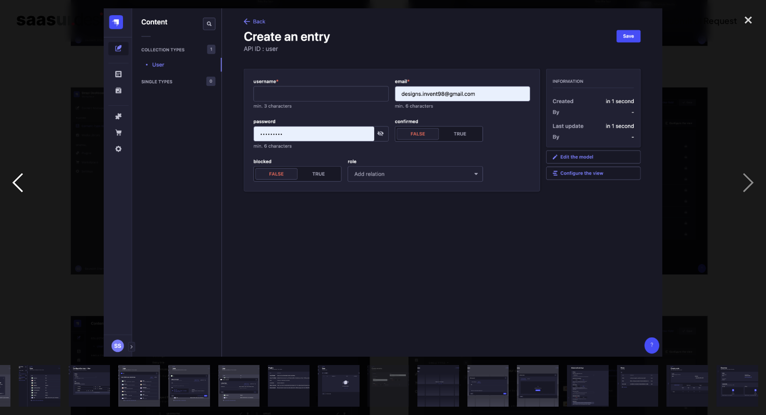
click at [12, 178] on div "previous image" at bounding box center [17, 182] width 35 height 349
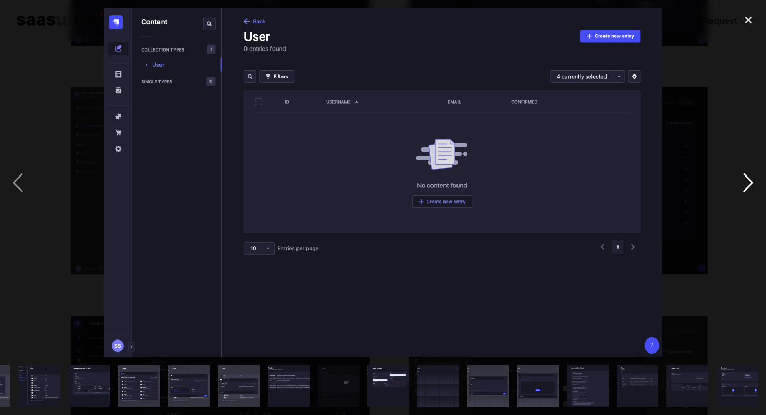
click at [748, 178] on div "next image" at bounding box center [747, 182] width 35 height 349
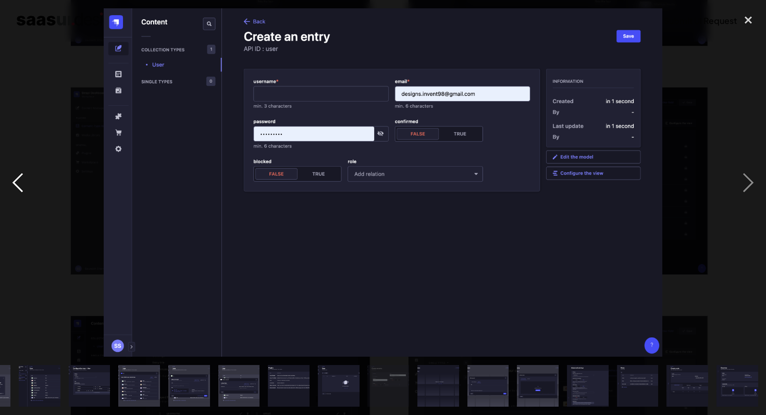
click at [18, 185] on div "previous image" at bounding box center [17, 182] width 35 height 349
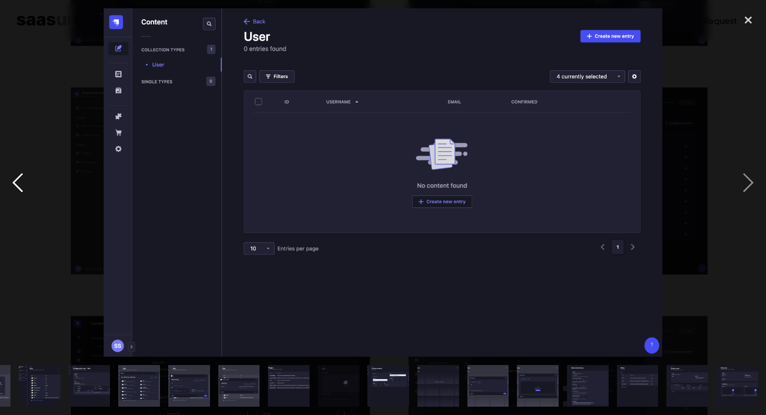
click at [18, 185] on div "previous image" at bounding box center [17, 182] width 35 height 349
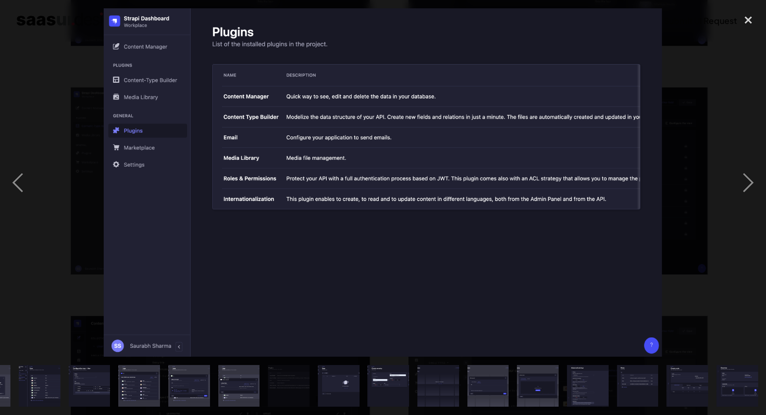
click at [16, 179] on div "previous image" at bounding box center [17, 182] width 35 height 349
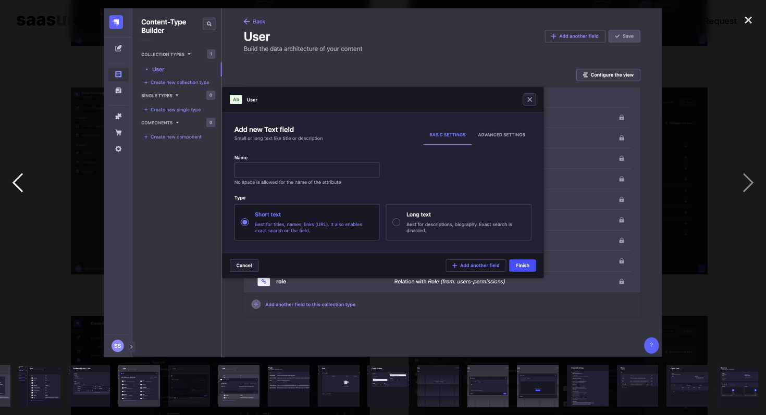
click at [16, 179] on div "previous image" at bounding box center [17, 182] width 35 height 349
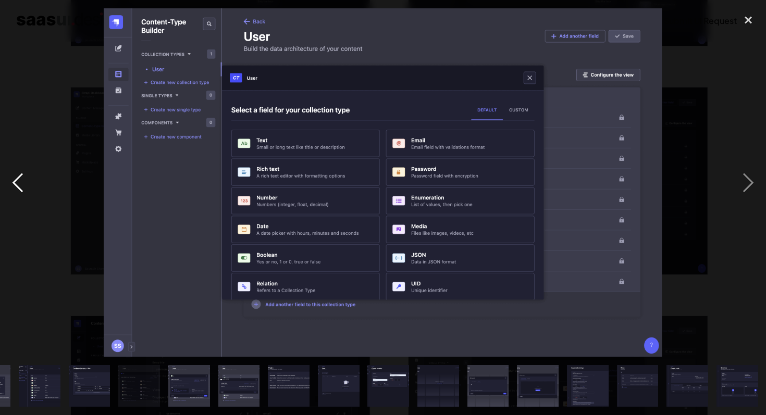
click at [16, 179] on div "previous image" at bounding box center [17, 182] width 35 height 349
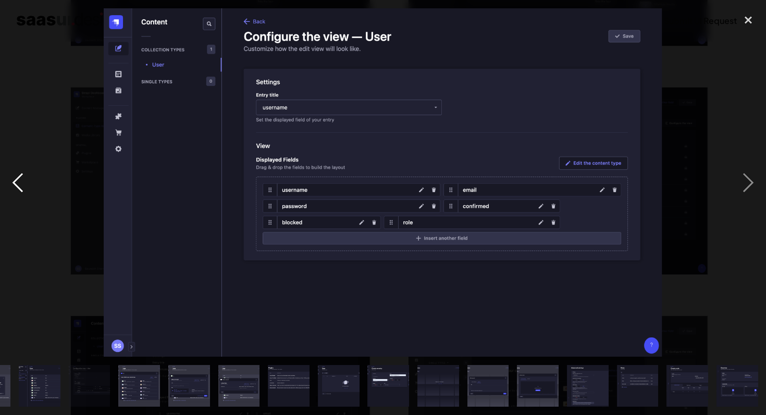
click at [16, 179] on div "previous image" at bounding box center [17, 182] width 35 height 349
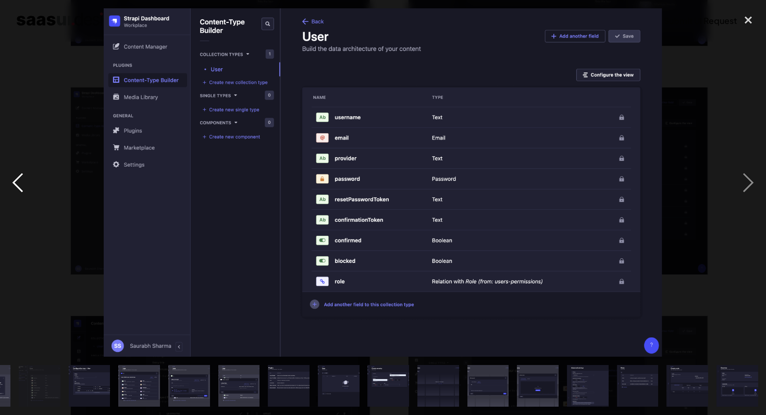
click at [16, 179] on div "previous image" at bounding box center [17, 182] width 35 height 349
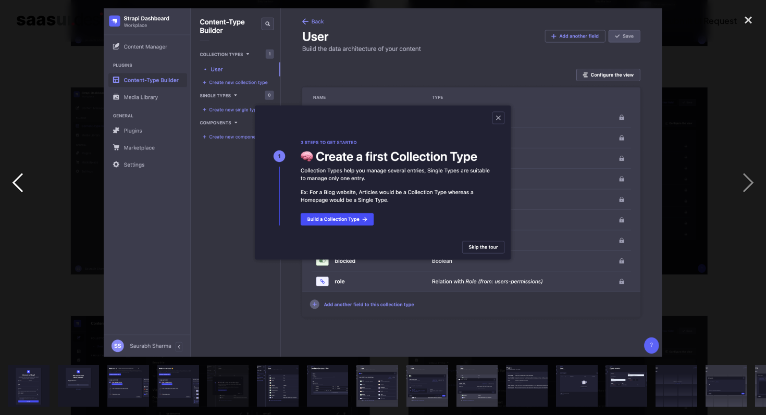
scroll to position [0, 0]
click at [16, 179] on div "previous image" at bounding box center [17, 182] width 35 height 349
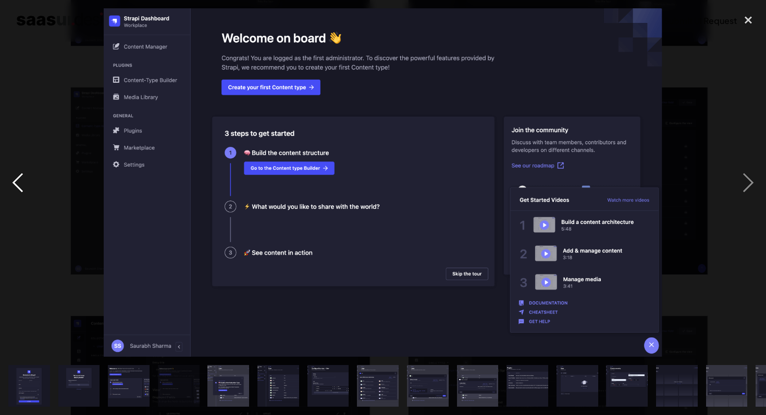
click at [16, 179] on div "previous image" at bounding box center [17, 182] width 35 height 349
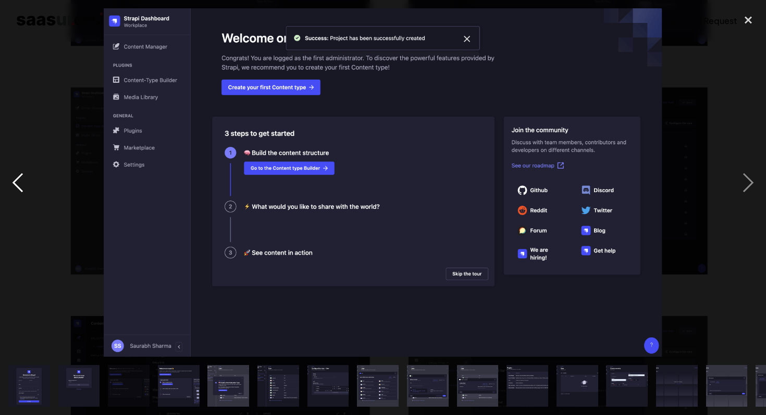
click at [16, 179] on div "previous image" at bounding box center [17, 182] width 35 height 349
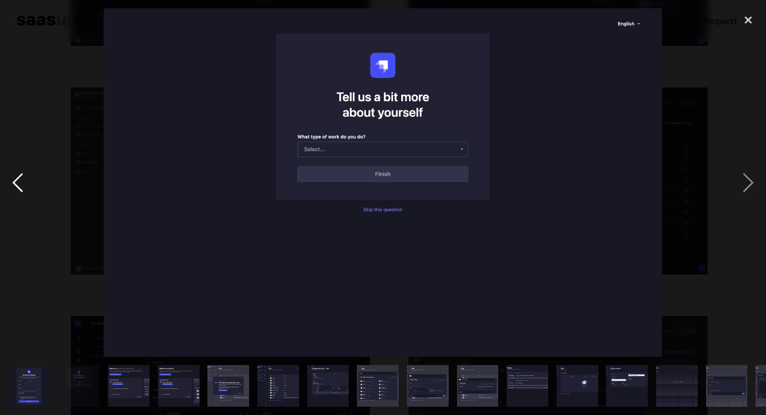
click at [16, 179] on div "previous image" at bounding box center [17, 182] width 35 height 349
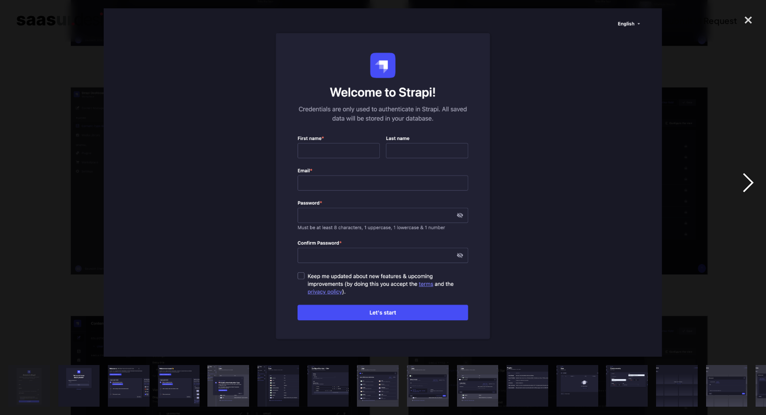
click at [753, 180] on div "next image" at bounding box center [747, 182] width 35 height 349
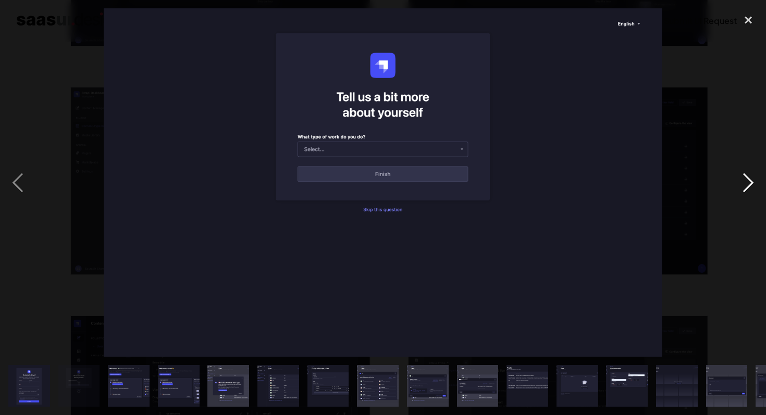
click at [753, 180] on div "next image" at bounding box center [747, 182] width 35 height 349
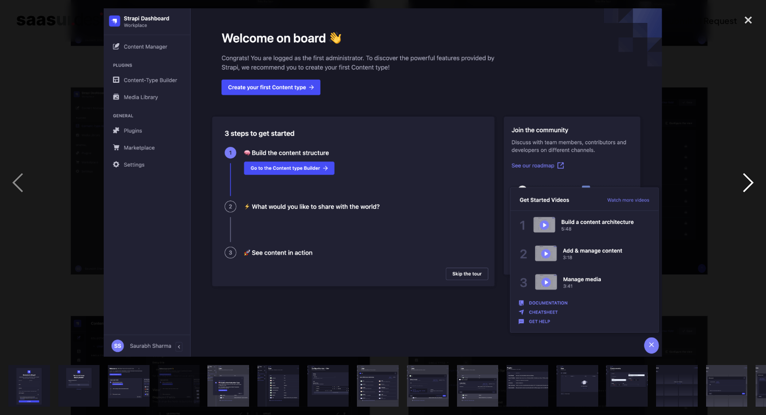
click at [753, 180] on div "next image" at bounding box center [747, 182] width 35 height 349
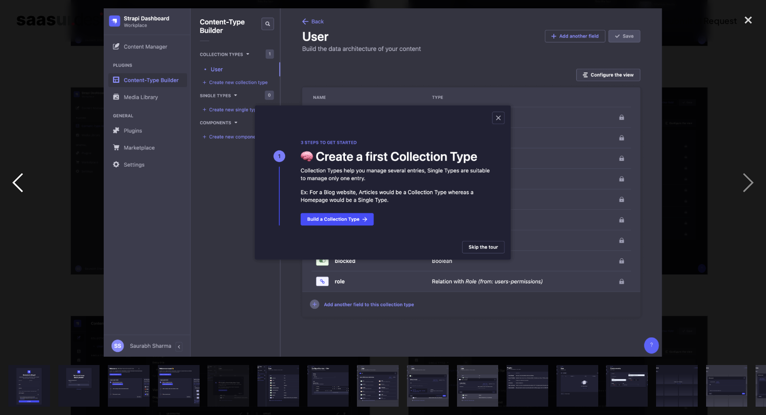
click at [20, 178] on div "previous image" at bounding box center [17, 182] width 35 height 349
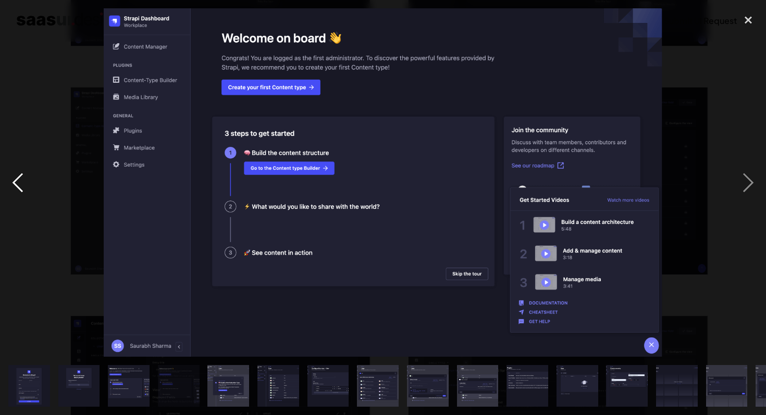
click at [20, 178] on div "previous image" at bounding box center [17, 182] width 35 height 349
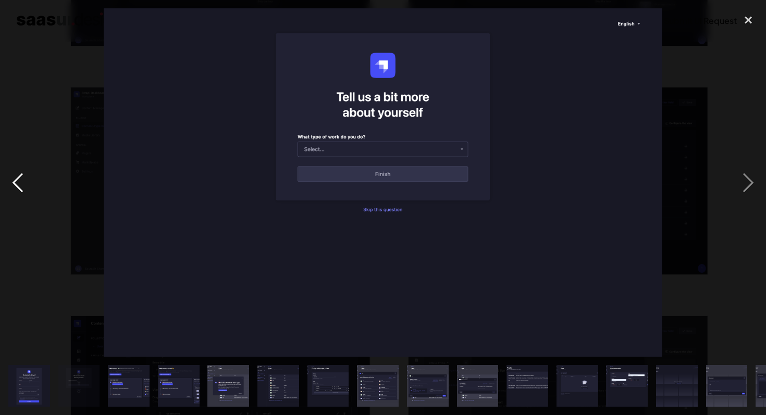
click at [20, 178] on div "previous image" at bounding box center [17, 182] width 35 height 349
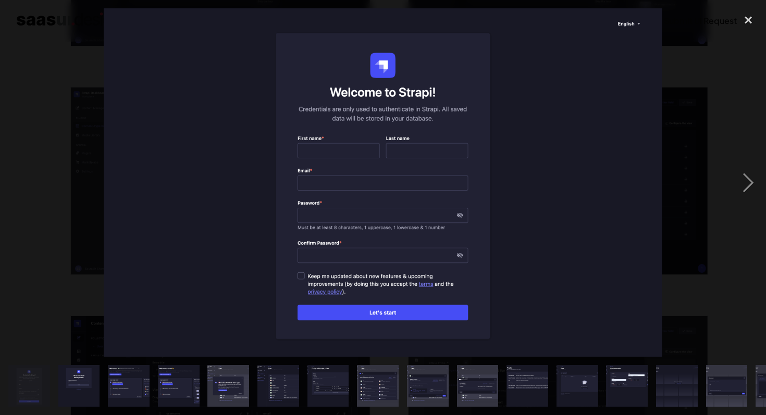
click at [20, 178] on div "previous image" at bounding box center [17, 182] width 35 height 349
click at [739, 182] on div "next image" at bounding box center [747, 182] width 35 height 349
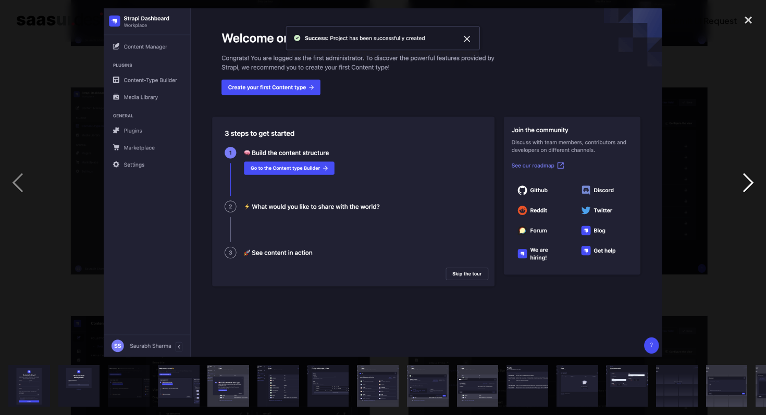
click at [739, 182] on div "next image" at bounding box center [747, 182] width 35 height 349
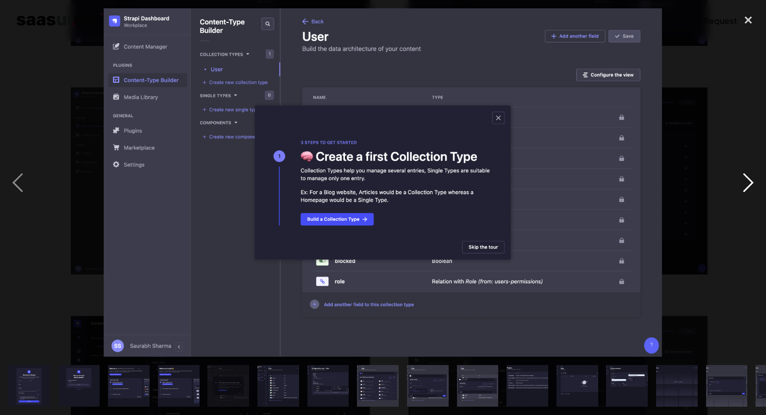
click at [739, 182] on div "next image" at bounding box center [747, 182] width 35 height 349
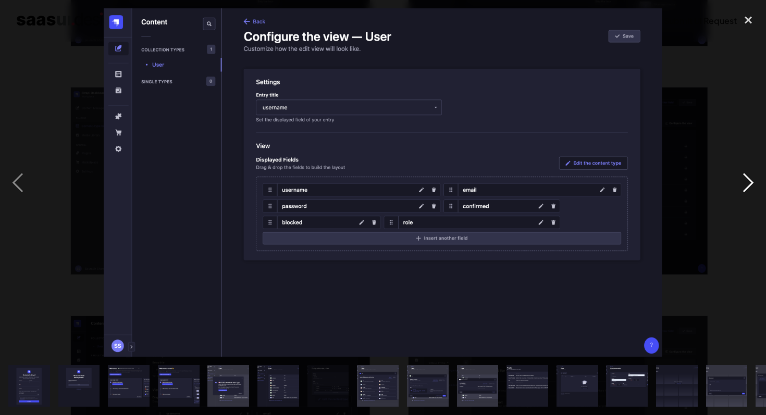
click at [739, 182] on div "next image" at bounding box center [747, 182] width 35 height 349
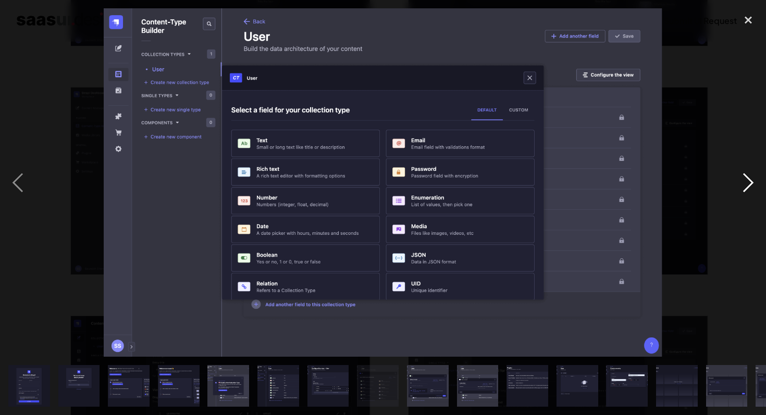
click at [739, 182] on div "next image" at bounding box center [747, 182] width 35 height 349
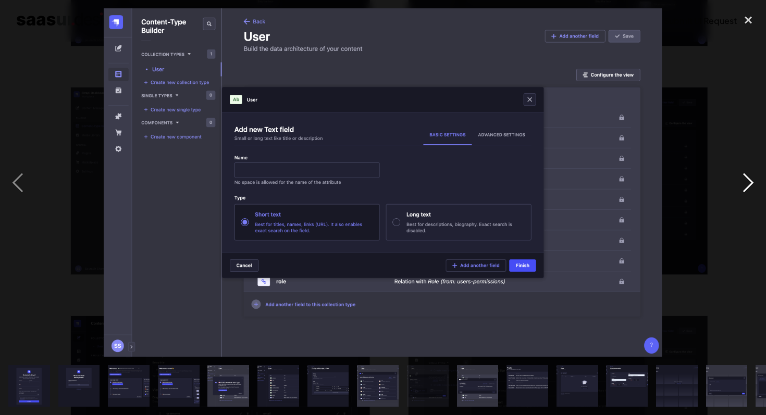
click at [739, 182] on div "next image" at bounding box center [747, 182] width 35 height 349
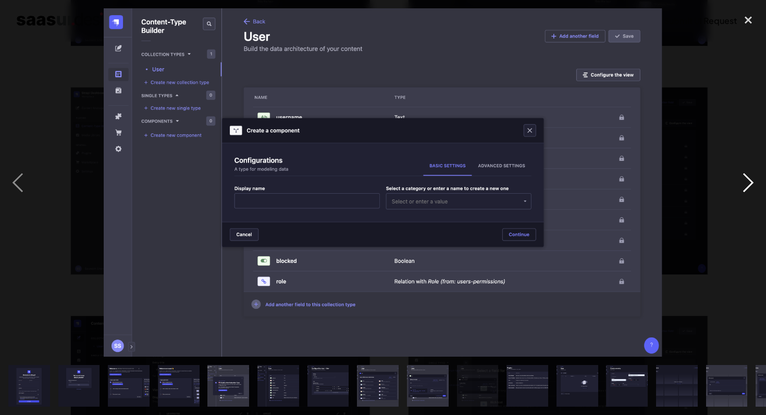
click at [739, 182] on div "next image" at bounding box center [747, 182] width 35 height 349
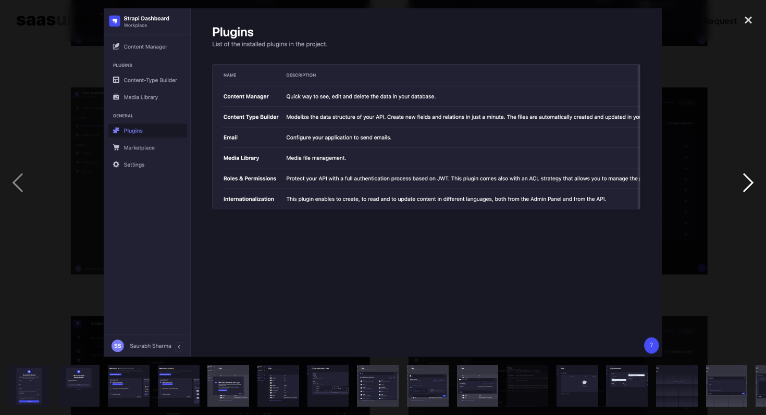
click at [739, 182] on div "next image" at bounding box center [747, 182] width 35 height 349
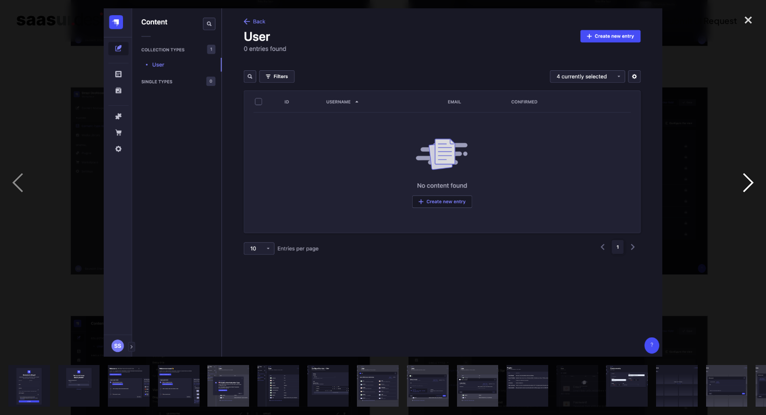
click at [739, 182] on div "next image" at bounding box center [747, 182] width 35 height 349
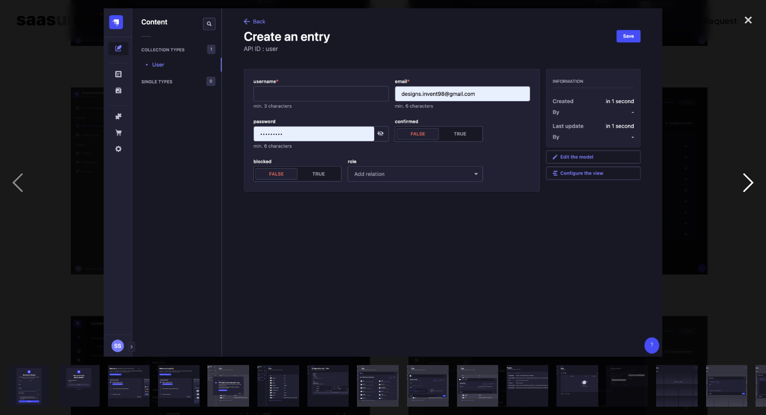
click at [739, 182] on div "next image" at bounding box center [747, 182] width 35 height 349
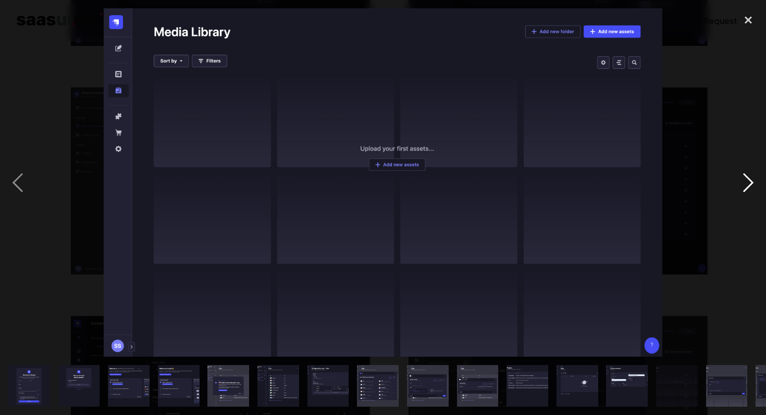
click at [739, 182] on div "next image" at bounding box center [747, 182] width 35 height 349
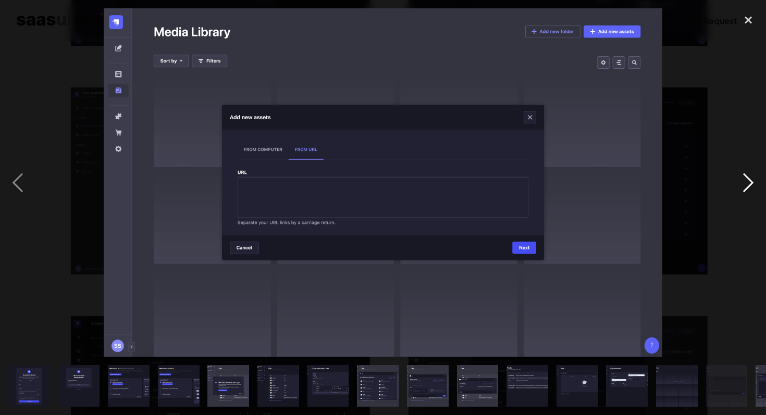
click at [739, 182] on div "next image" at bounding box center [747, 182] width 35 height 349
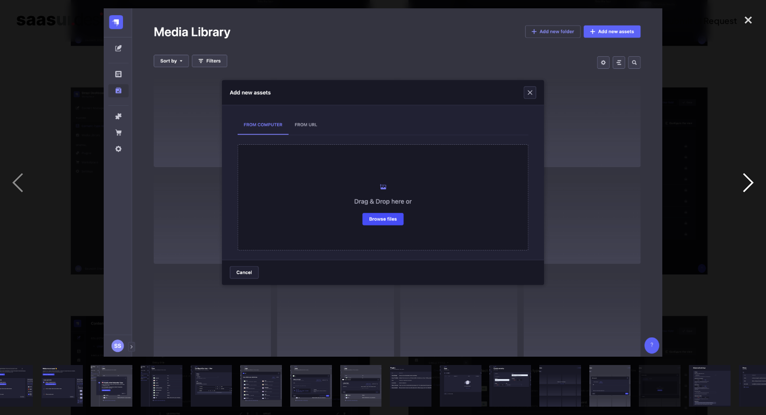
click at [739, 182] on div "next image" at bounding box center [747, 182] width 35 height 349
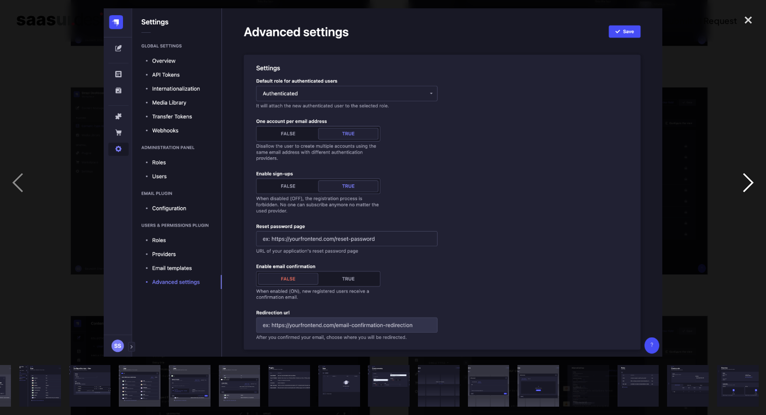
scroll to position [0, 239]
click at [739, 182] on div "next image" at bounding box center [747, 182] width 35 height 349
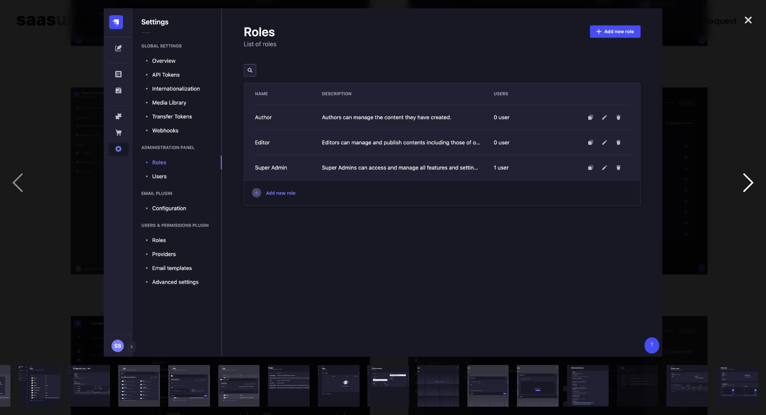
click at [747, 186] on div "next image" at bounding box center [747, 182] width 35 height 349
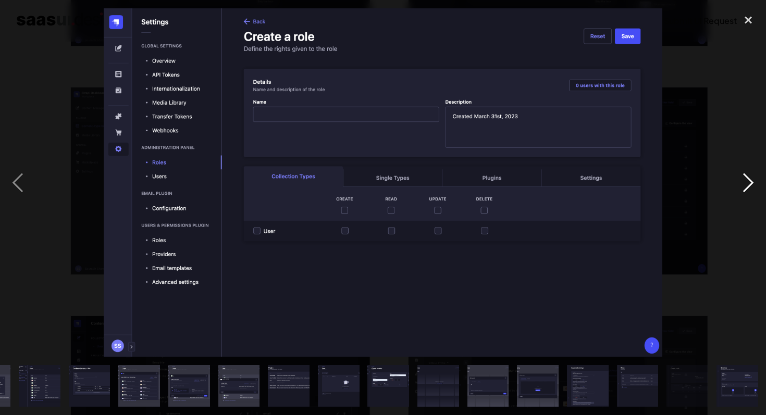
click at [747, 186] on div "next image" at bounding box center [747, 182] width 35 height 349
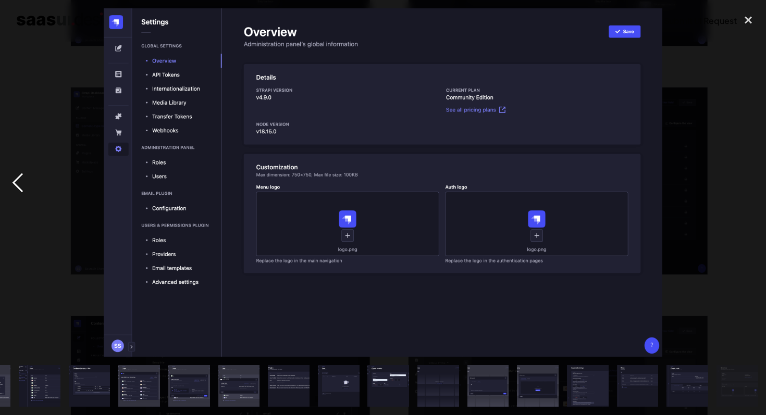
click at [13, 185] on div "previous image" at bounding box center [17, 182] width 35 height 349
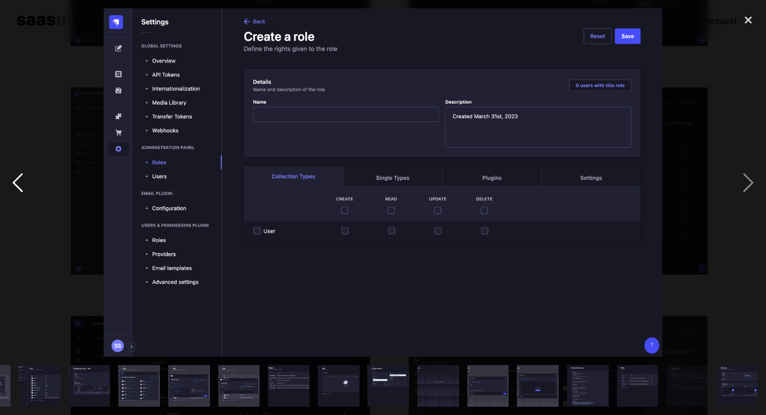
click at [13, 185] on div "previous image" at bounding box center [17, 182] width 35 height 349
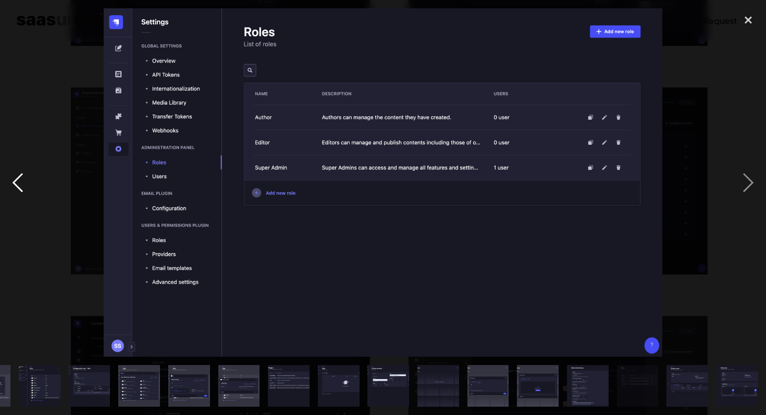
click at [13, 185] on div "previous image" at bounding box center [17, 182] width 35 height 349
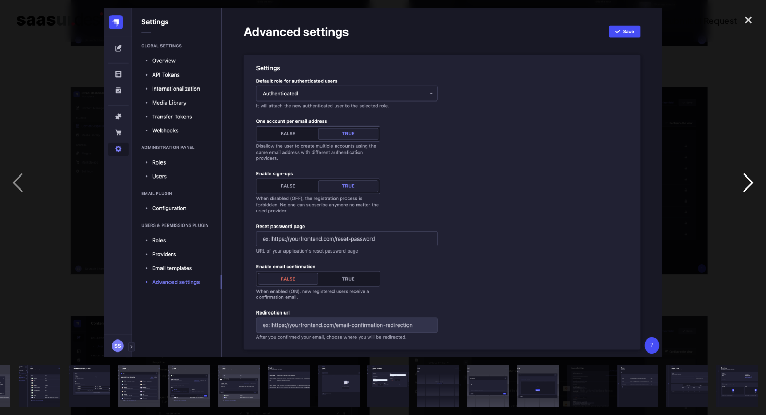
click at [747, 182] on div "next image" at bounding box center [747, 182] width 35 height 349
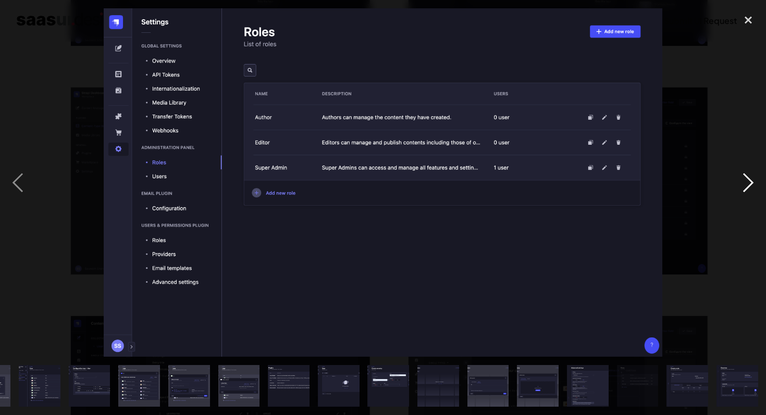
click at [747, 182] on div "next image" at bounding box center [747, 182] width 35 height 349
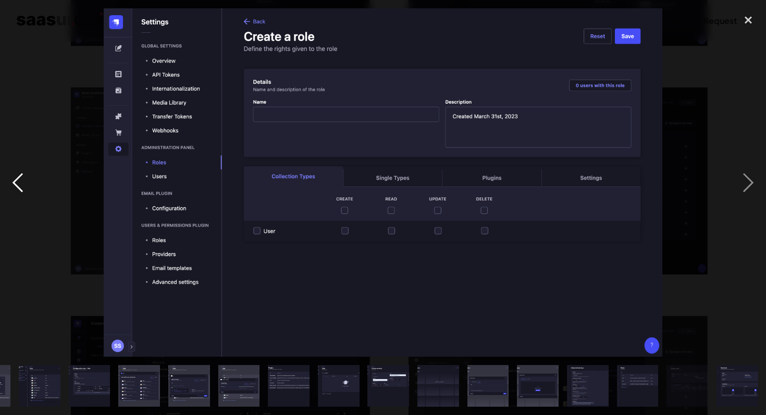
click at [18, 177] on div "previous image" at bounding box center [17, 182] width 35 height 349
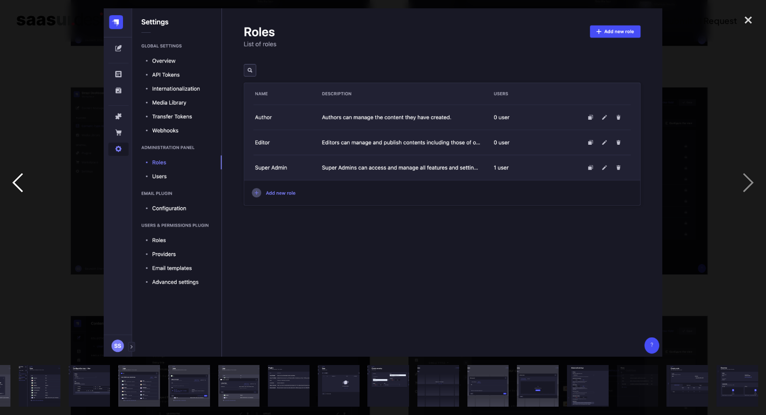
click at [18, 177] on div "previous image" at bounding box center [17, 182] width 35 height 349
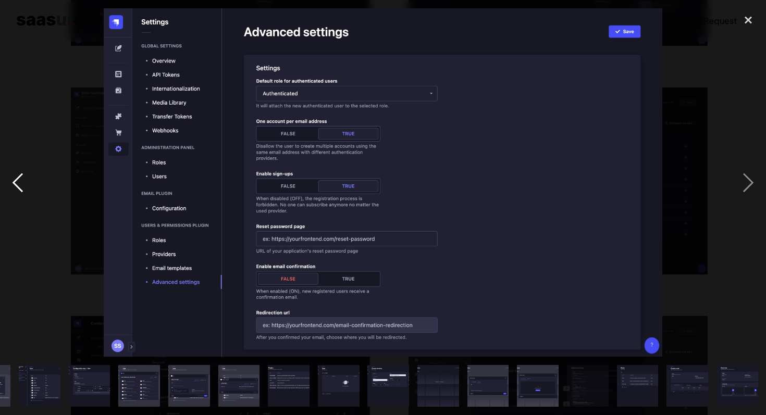
click at [18, 177] on div "previous image" at bounding box center [17, 182] width 35 height 349
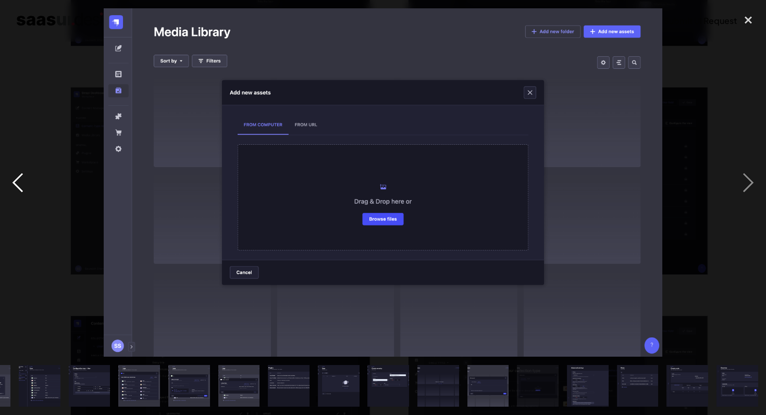
click at [18, 177] on div "previous image" at bounding box center [17, 182] width 35 height 349
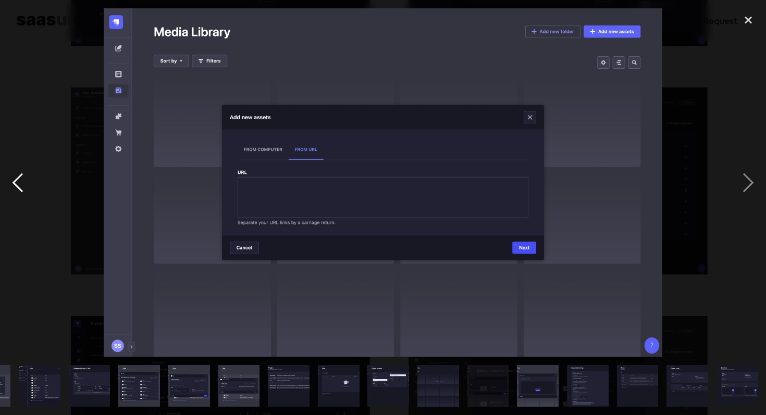
click at [18, 177] on div "previous image" at bounding box center [17, 182] width 35 height 349
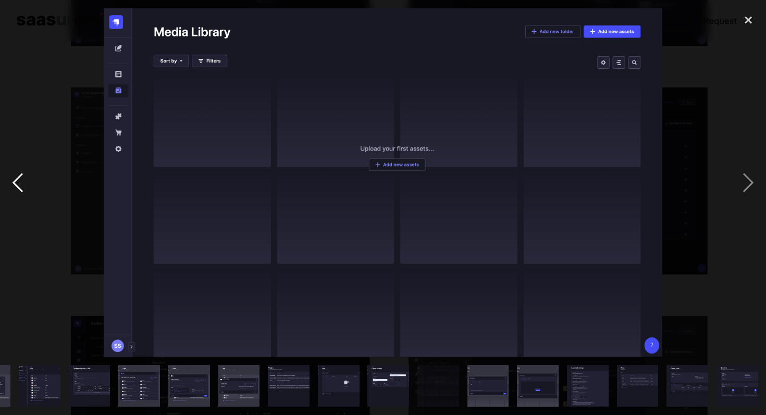
click at [18, 177] on div "previous image" at bounding box center [17, 182] width 35 height 349
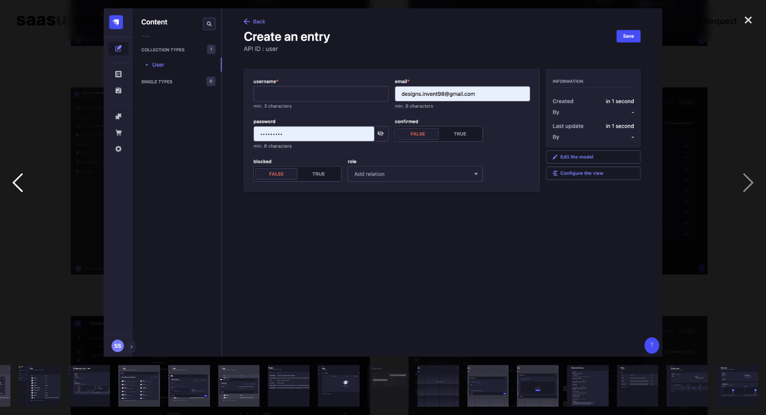
click at [18, 177] on div "previous image" at bounding box center [17, 182] width 35 height 349
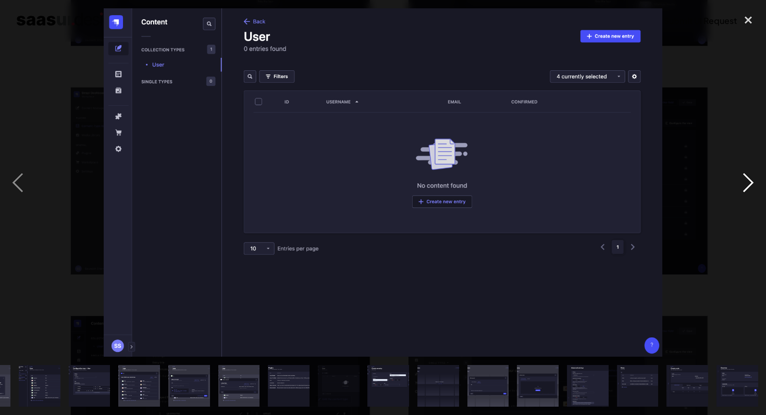
click at [751, 175] on div "next image" at bounding box center [747, 182] width 35 height 349
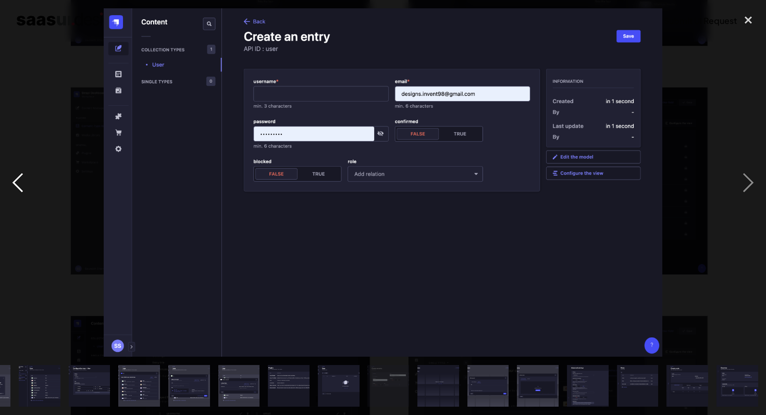
click at [19, 182] on div "previous image" at bounding box center [17, 182] width 35 height 349
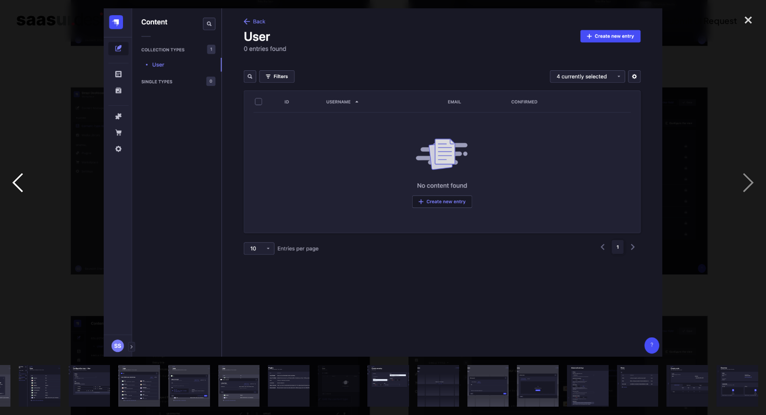
click at [19, 182] on div "previous image" at bounding box center [17, 182] width 35 height 349
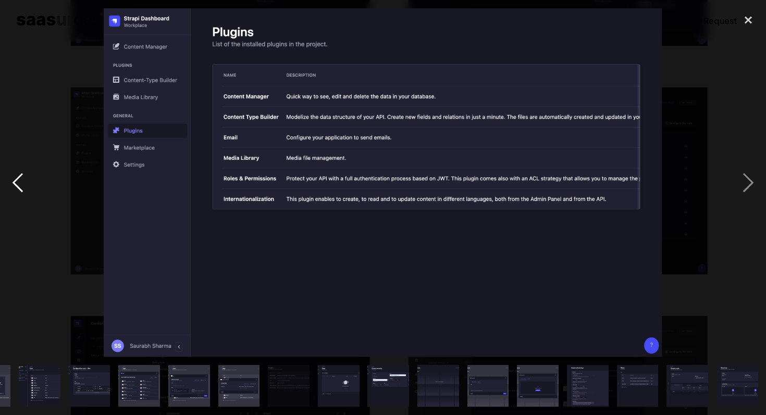
click at [19, 182] on div "previous image" at bounding box center [17, 182] width 35 height 349
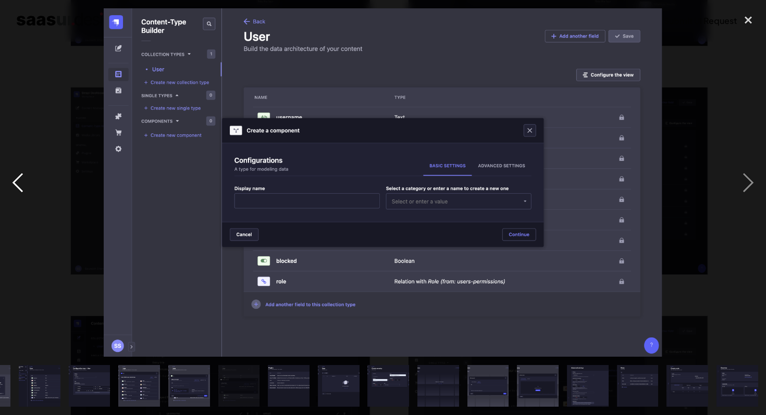
click at [14, 178] on div "previous image" at bounding box center [17, 182] width 35 height 349
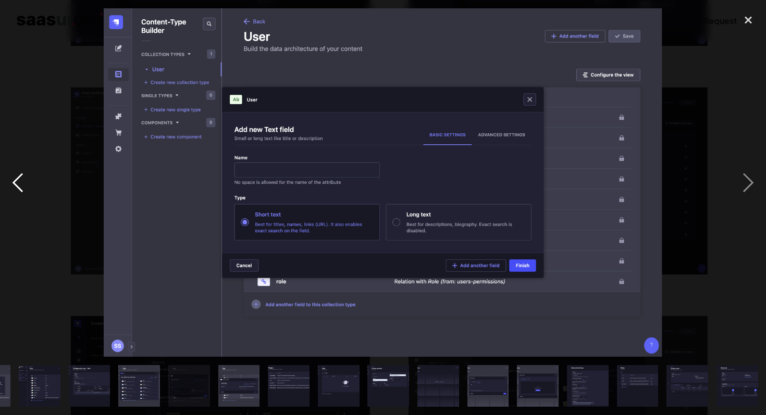
click at [14, 178] on div "previous image" at bounding box center [17, 182] width 35 height 349
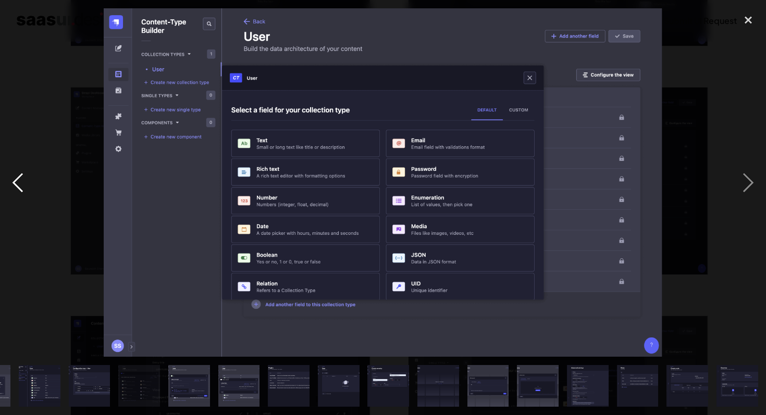
click at [14, 178] on div "previous image" at bounding box center [17, 182] width 35 height 349
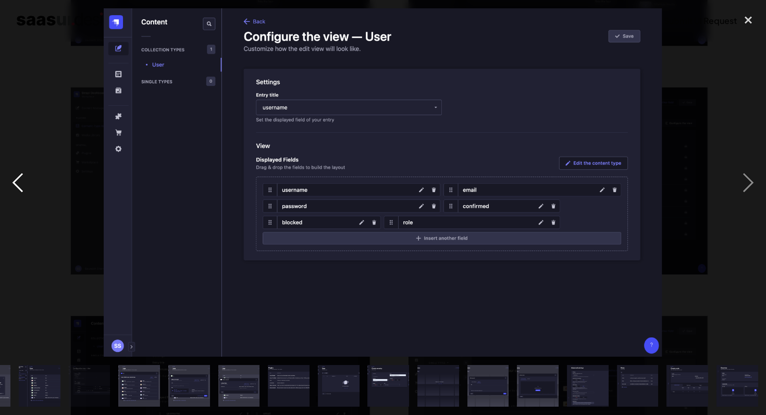
click at [14, 178] on div "previous image" at bounding box center [17, 182] width 35 height 349
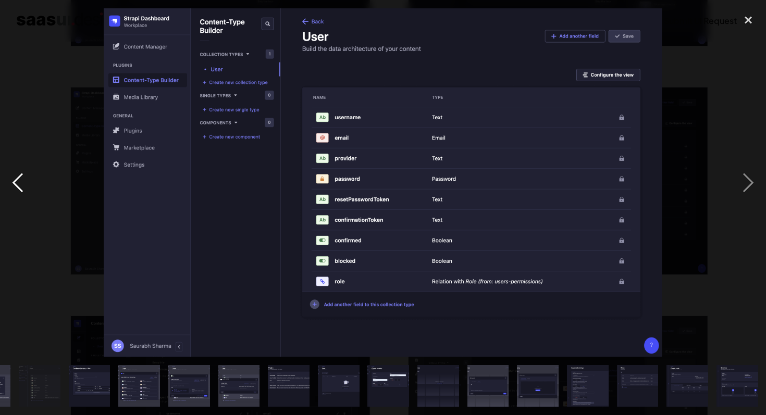
click at [18, 175] on div "previous image" at bounding box center [17, 182] width 35 height 349
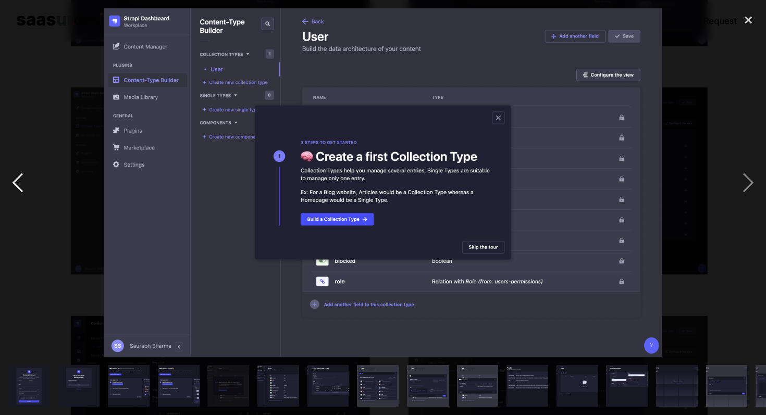
scroll to position [0, 0]
click at [18, 175] on div "previous image" at bounding box center [17, 182] width 35 height 349
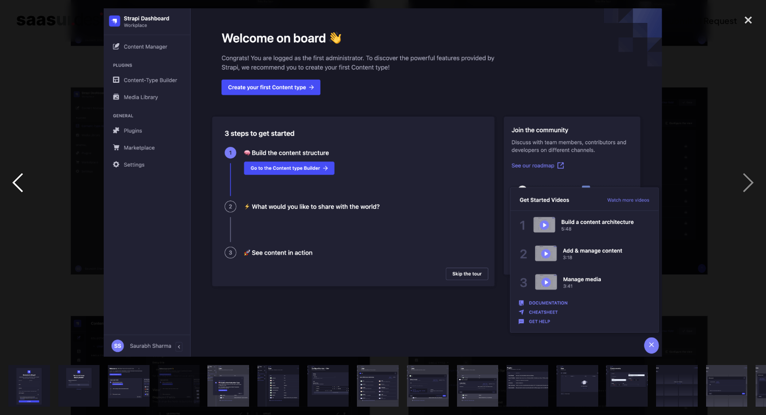
click at [19, 173] on div "previous image" at bounding box center [17, 182] width 35 height 349
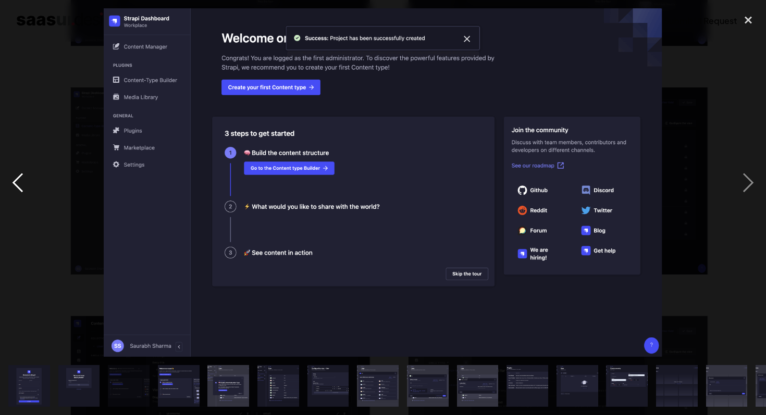
click at [19, 173] on div "previous image" at bounding box center [17, 182] width 35 height 349
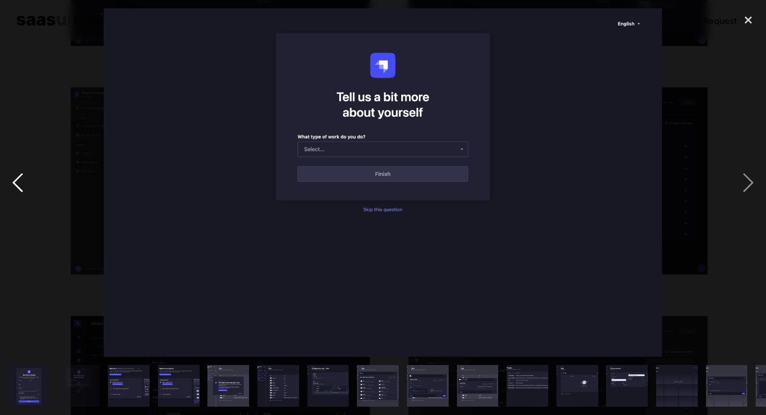
click at [19, 173] on div "previous image" at bounding box center [17, 182] width 35 height 349
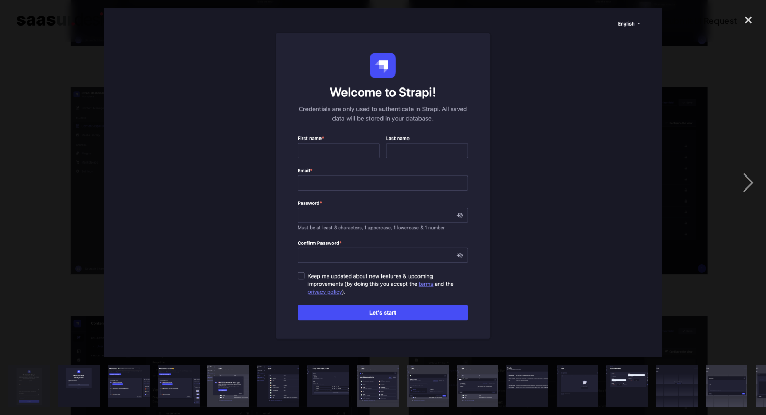
click at [19, 173] on div "previous image" at bounding box center [17, 182] width 35 height 349
click at [752, 170] on div "next image" at bounding box center [747, 182] width 35 height 349
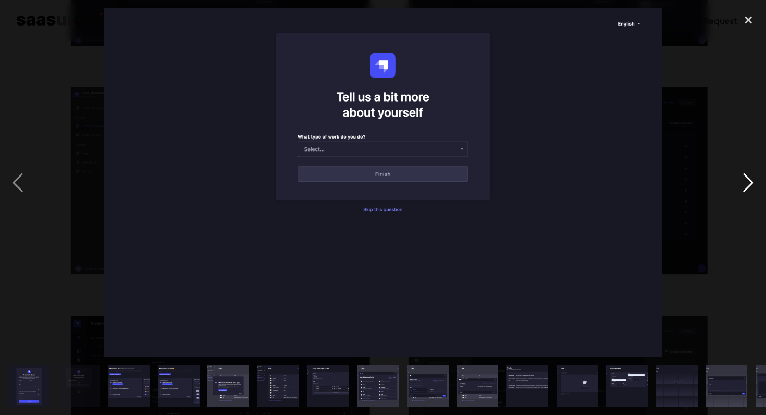
click at [752, 170] on div "next image" at bounding box center [747, 182] width 35 height 349
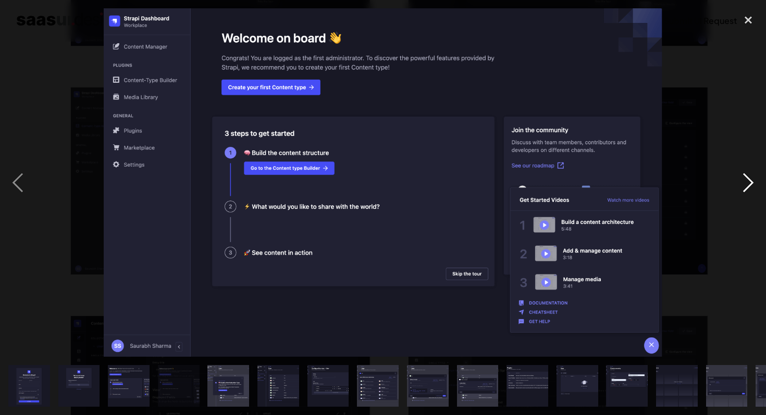
click at [752, 170] on div "next image" at bounding box center [747, 182] width 35 height 349
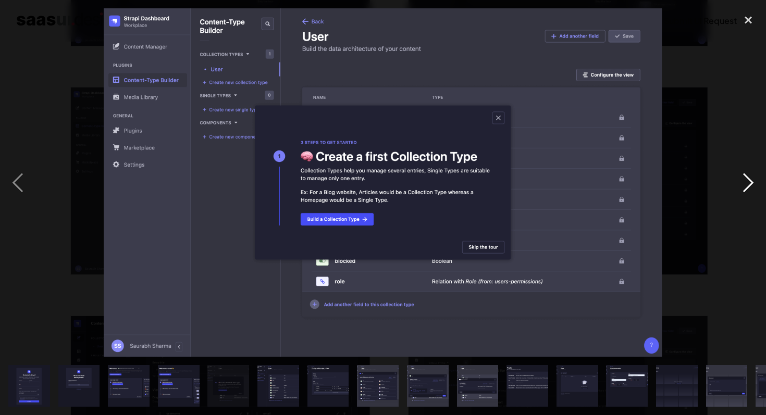
click at [752, 170] on div "next image" at bounding box center [747, 182] width 35 height 349
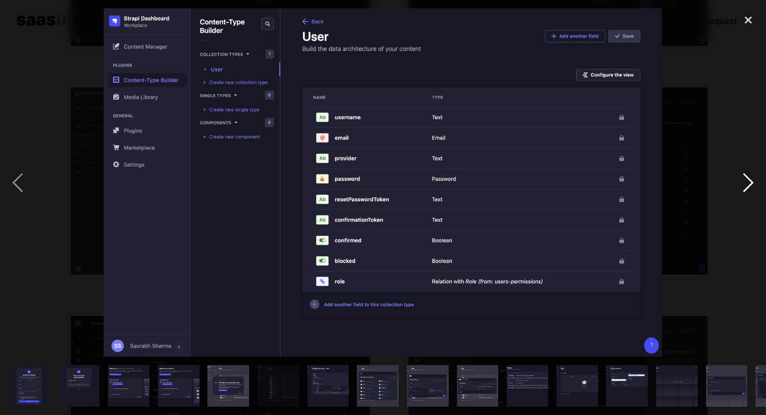
click at [752, 170] on div "next image" at bounding box center [747, 182] width 35 height 349
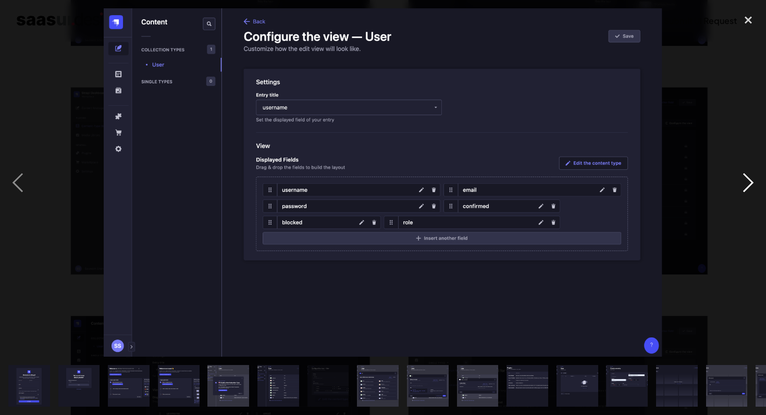
click at [752, 170] on div "next image" at bounding box center [747, 182] width 35 height 349
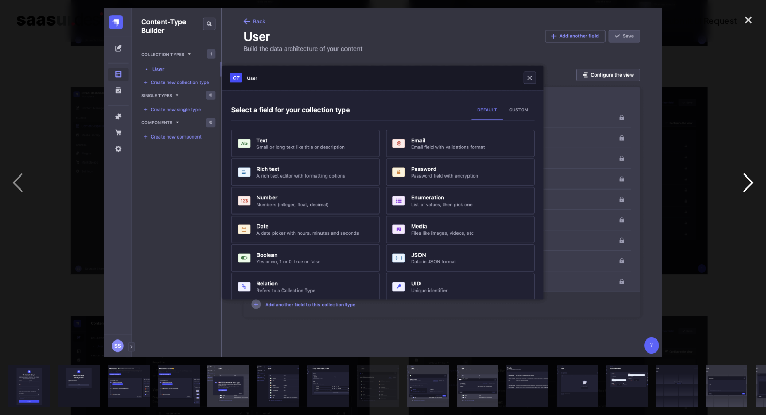
click at [752, 170] on div "next image" at bounding box center [747, 182] width 35 height 349
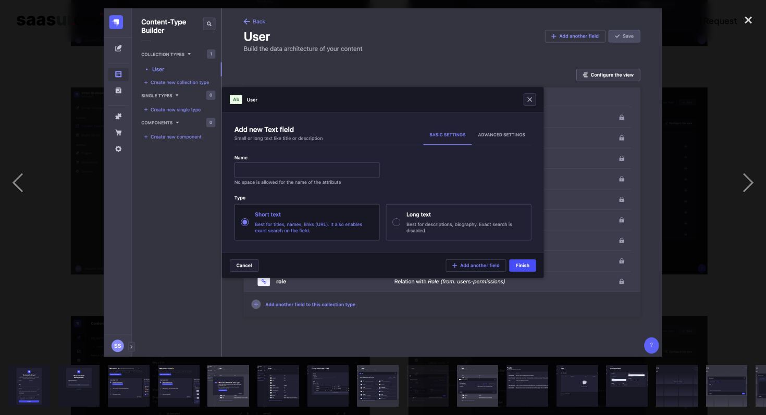
click at [369, 252] on img at bounding box center [383, 182] width 558 height 349
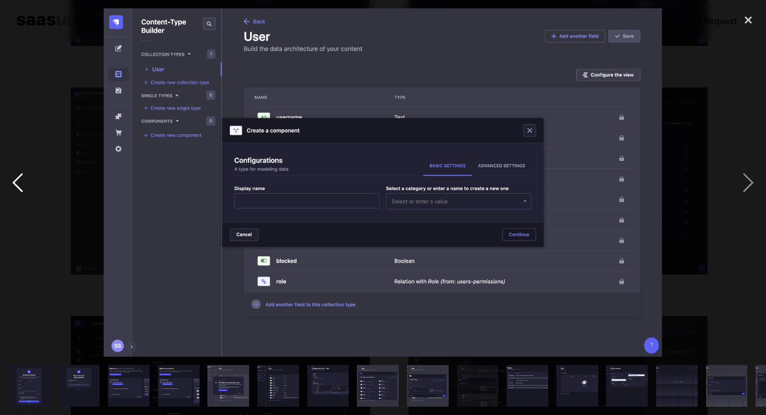
click at [16, 180] on div "previous image" at bounding box center [17, 182] width 35 height 349
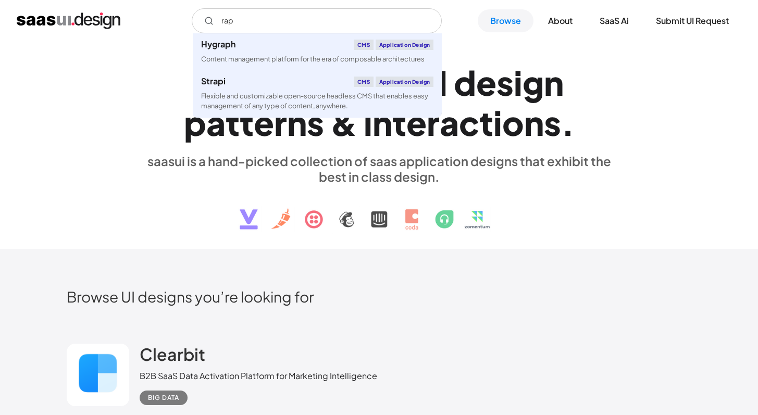
scroll to position [8229, 0]
